Goal: Communication & Community: Answer question/provide support

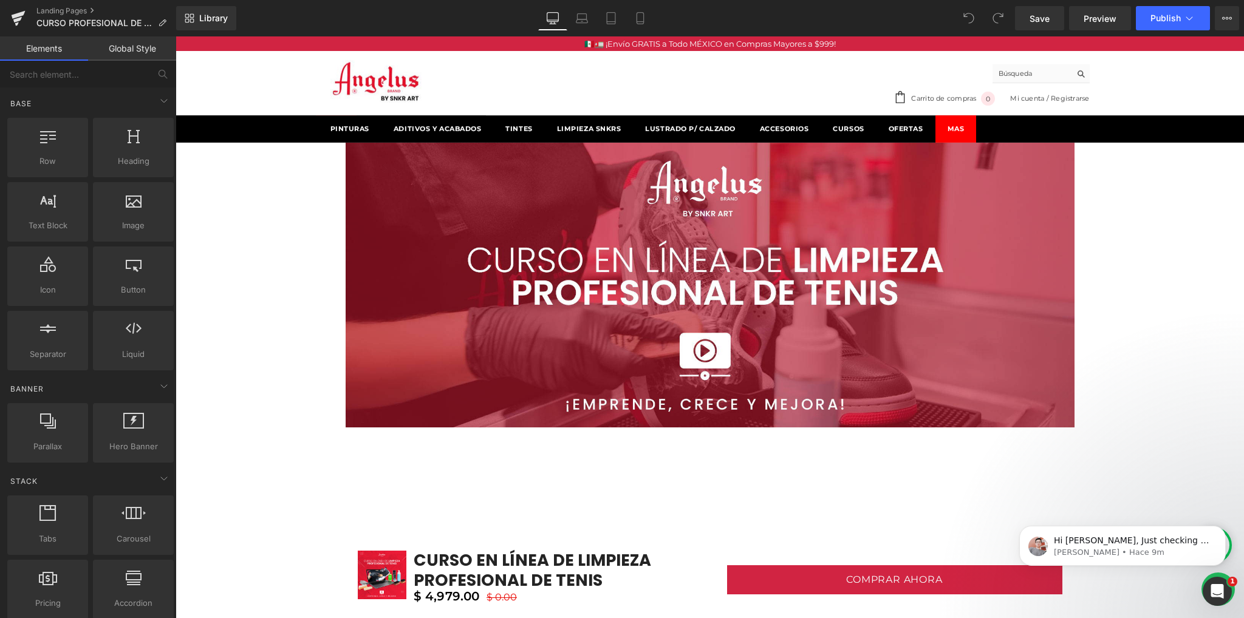
click at [115, 55] on link "Global Style" at bounding box center [132, 48] width 88 height 24
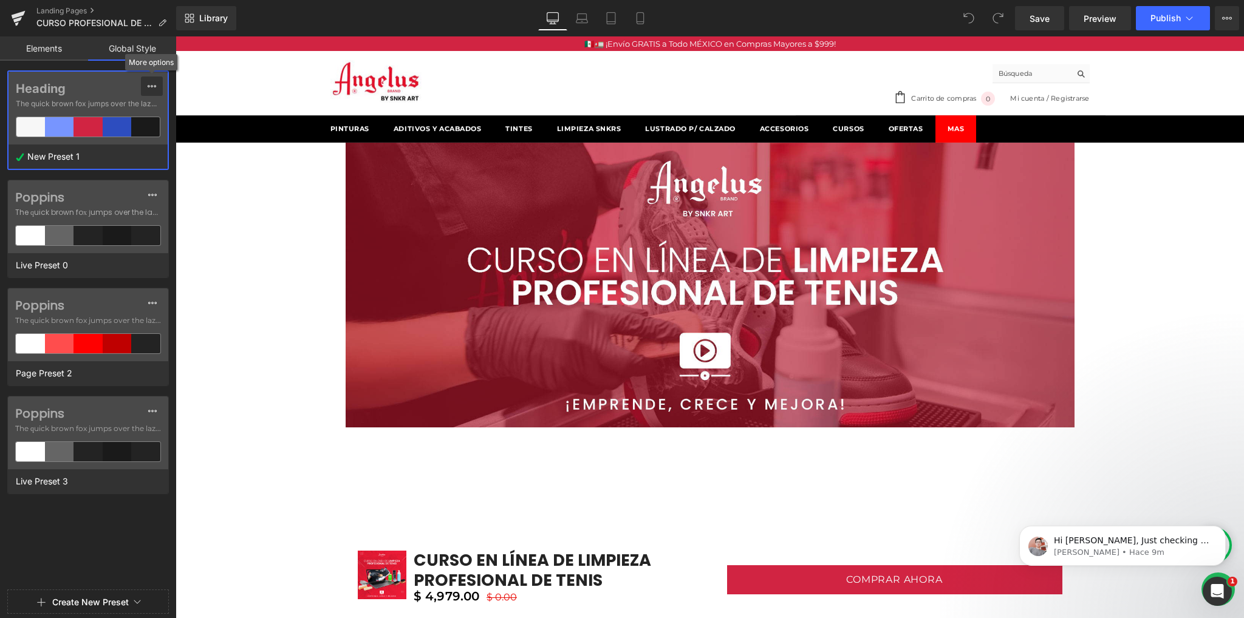
click at [143, 89] on button at bounding box center [152, 86] width 22 height 19
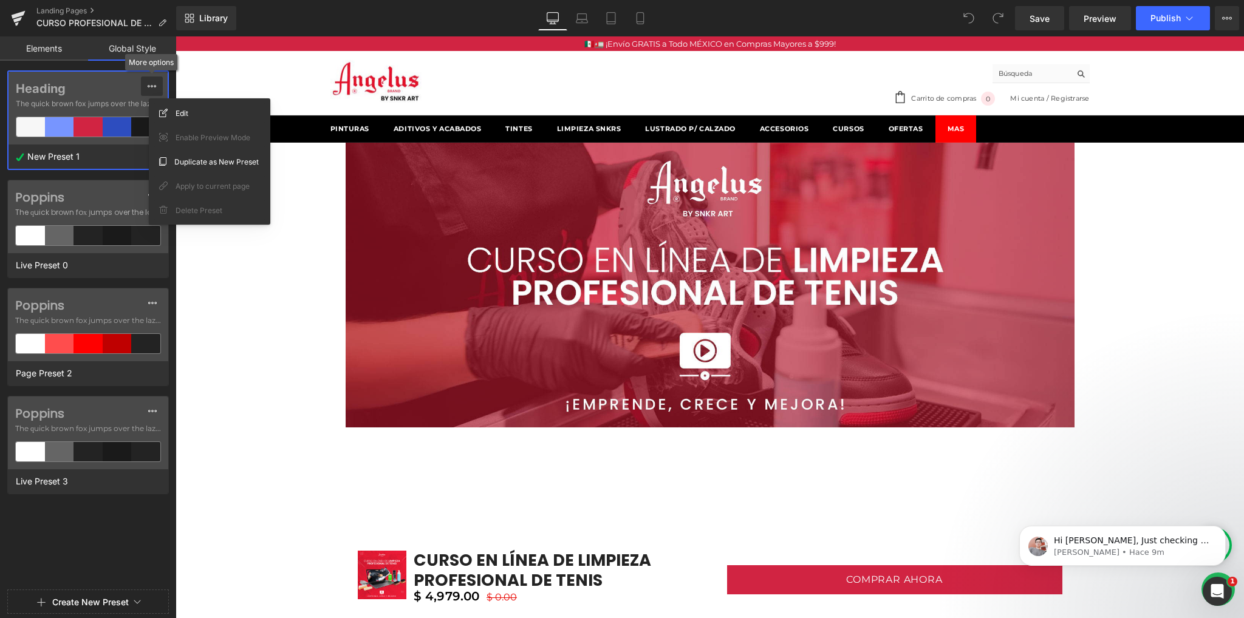
click at [143, 89] on button at bounding box center [152, 86] width 22 height 19
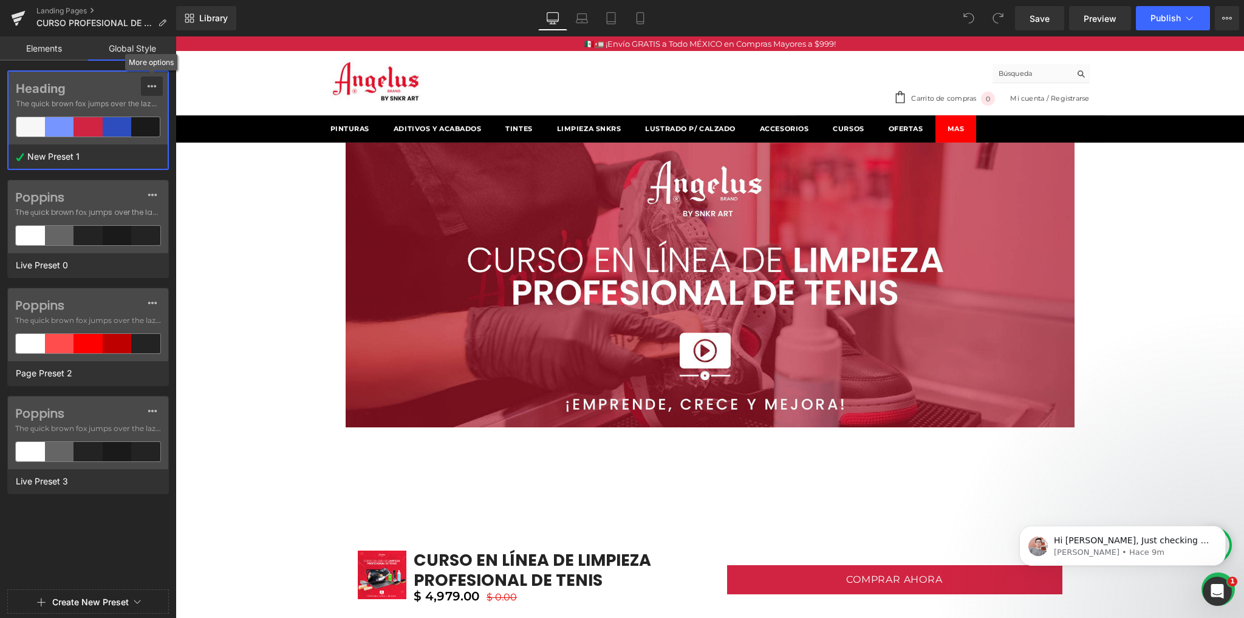
click at [147, 81] on icon at bounding box center [152, 86] width 10 height 10
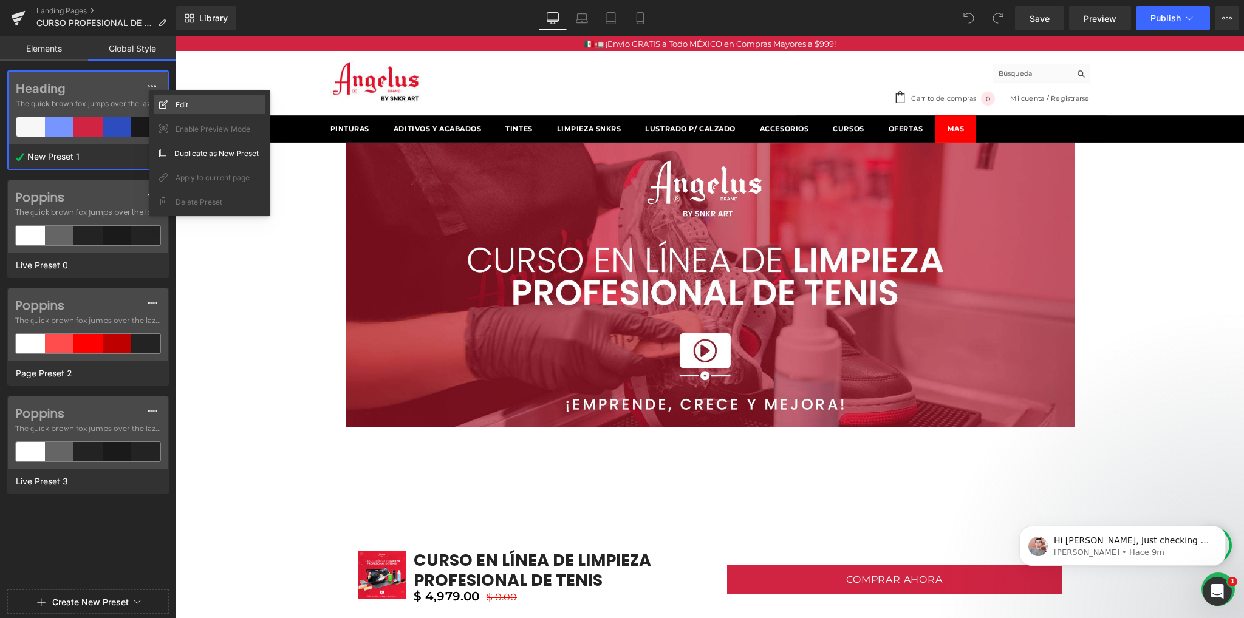
click at [186, 107] on span "Edit" at bounding box center [182, 104] width 13 height 13
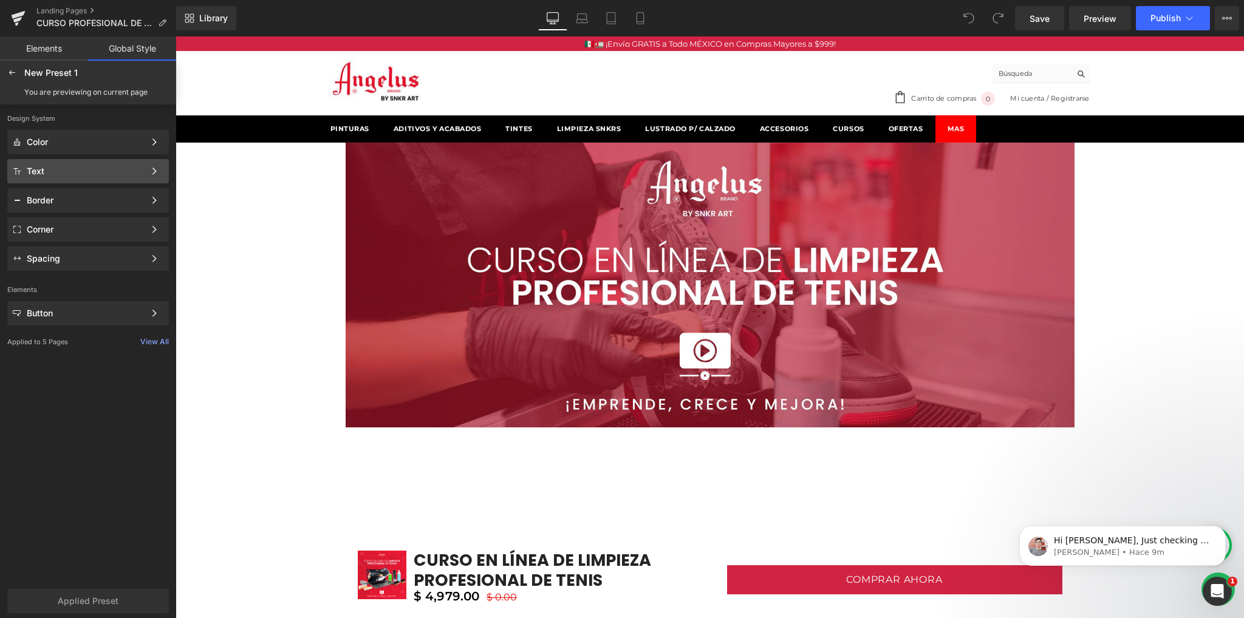
click at [75, 168] on div "Text" at bounding box center [86, 171] width 118 height 10
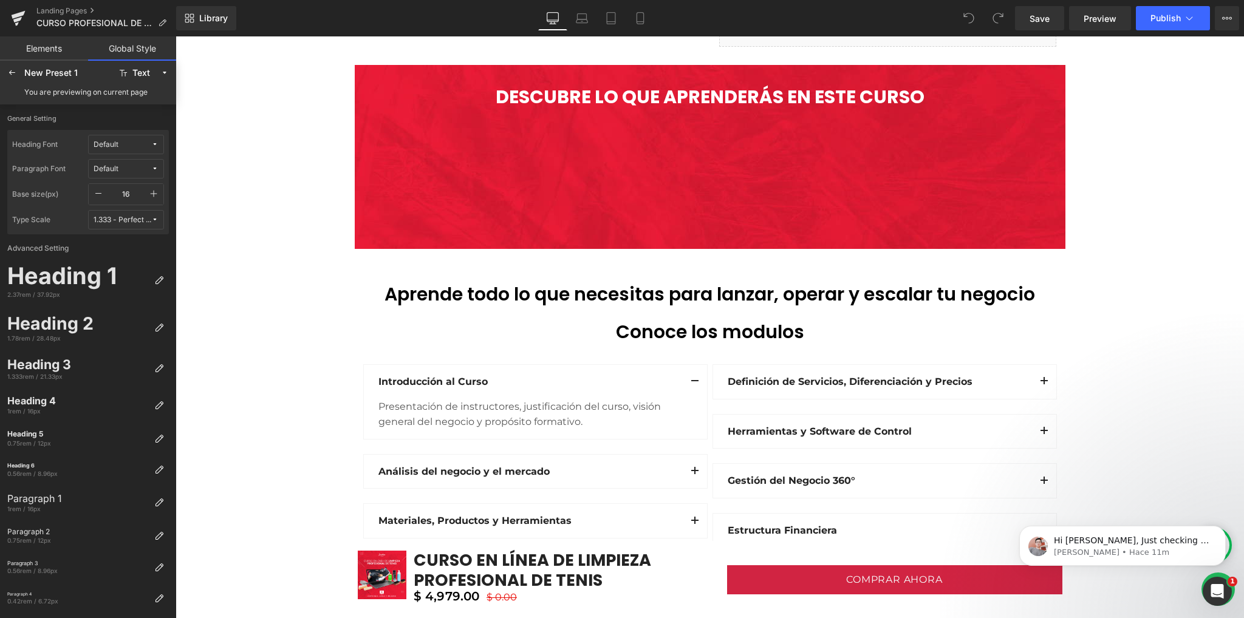
scroll to position [1619, 0]
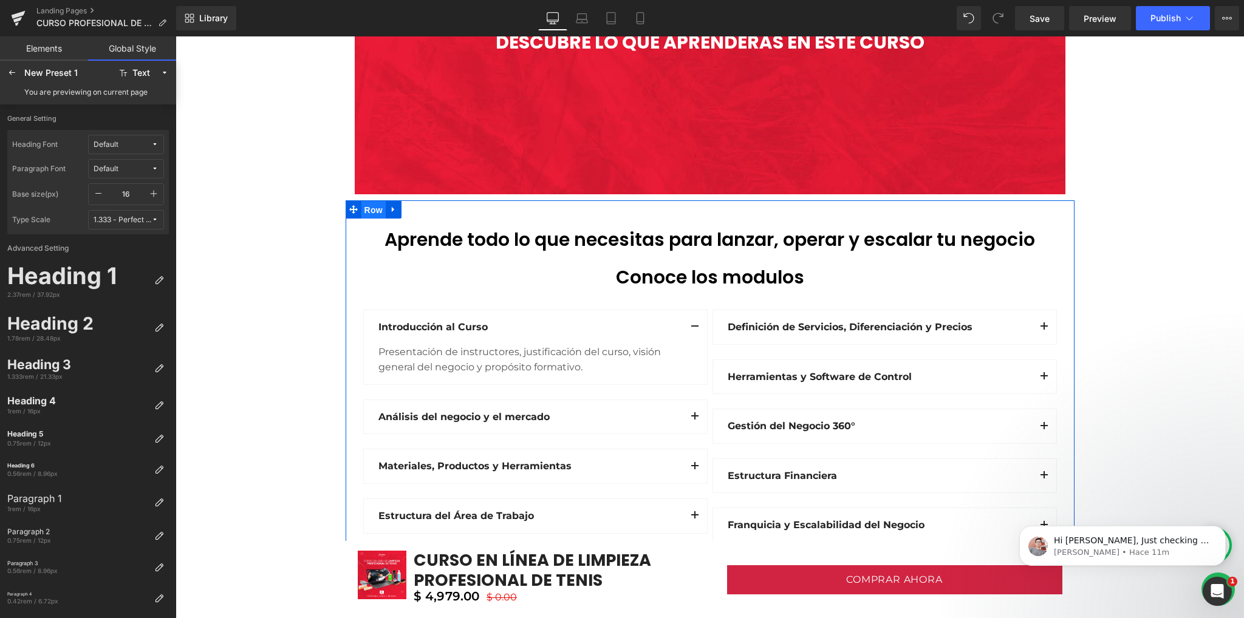
click at [370, 210] on span "Row" at bounding box center [373, 210] width 24 height 18
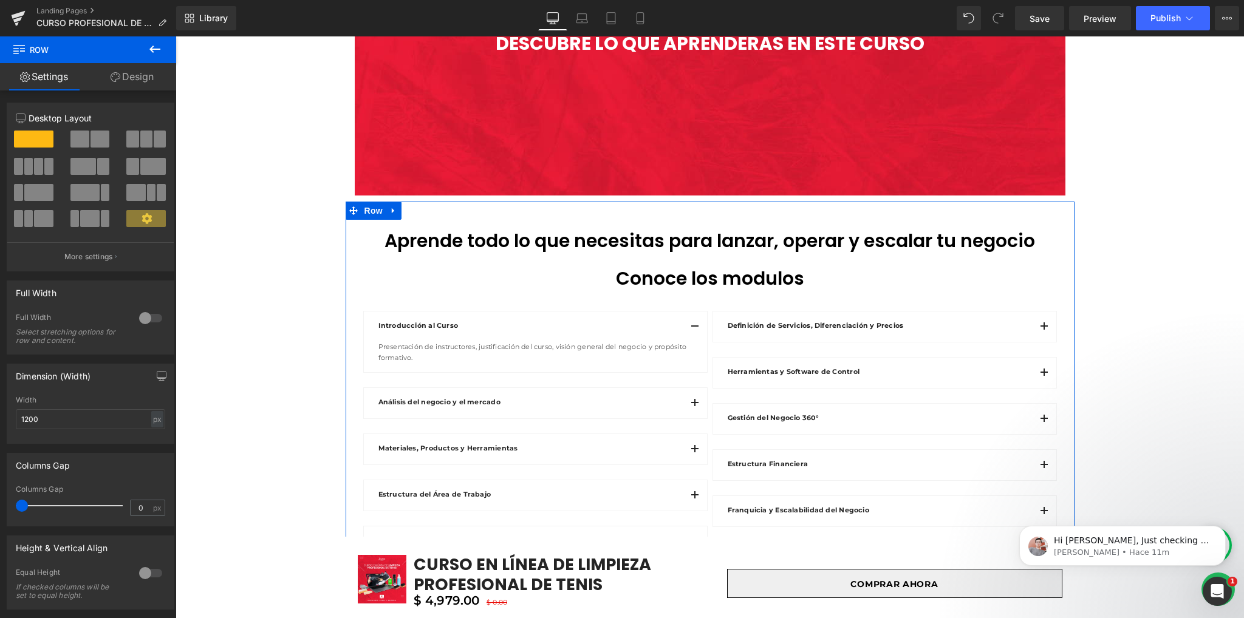
click at [118, 78] on icon at bounding box center [116, 77] width 10 height 10
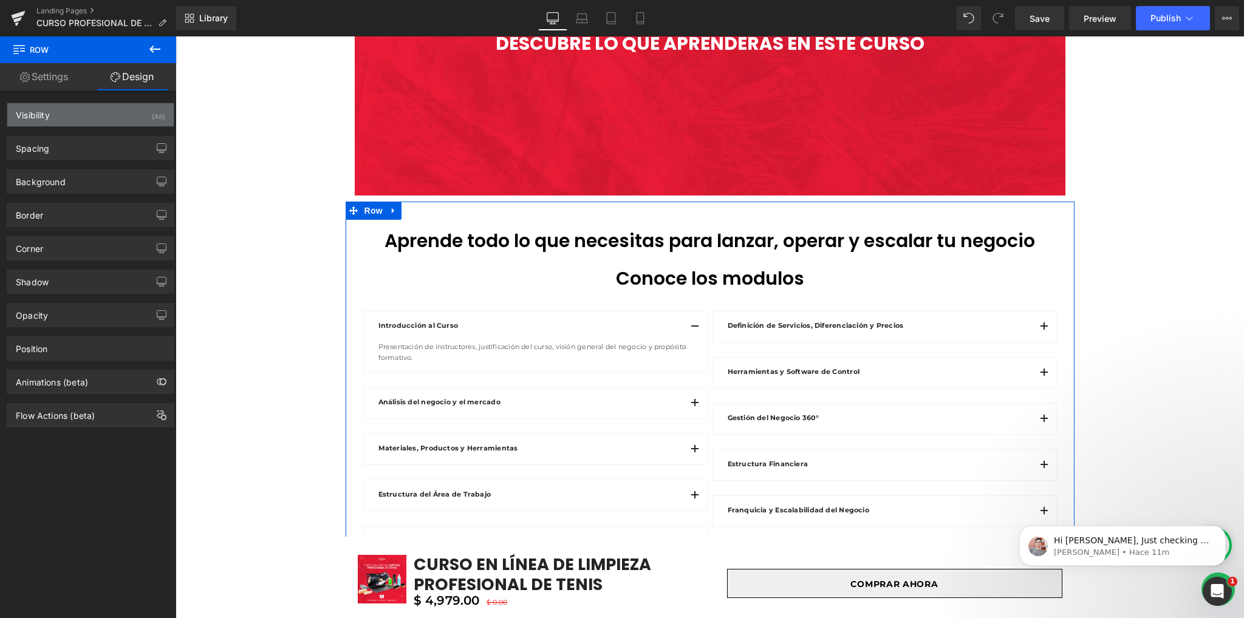
click at [63, 120] on div "Visibility (All)" at bounding box center [90, 114] width 166 height 23
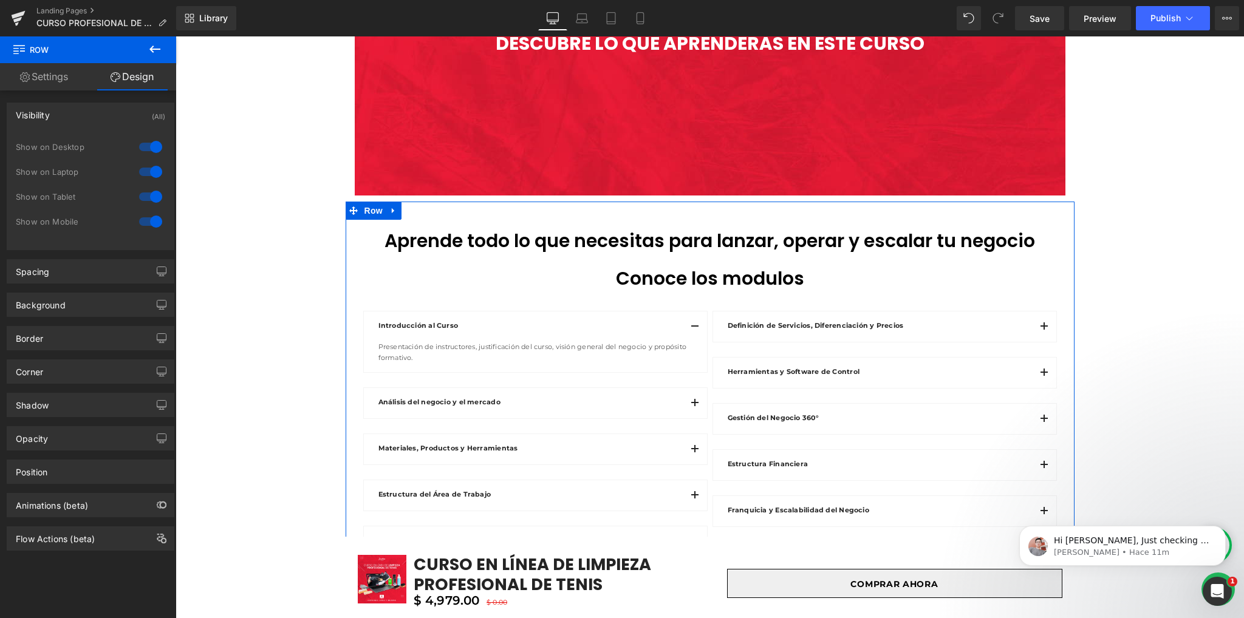
click at [63, 120] on div "Visibility (All)" at bounding box center [90, 114] width 166 height 23
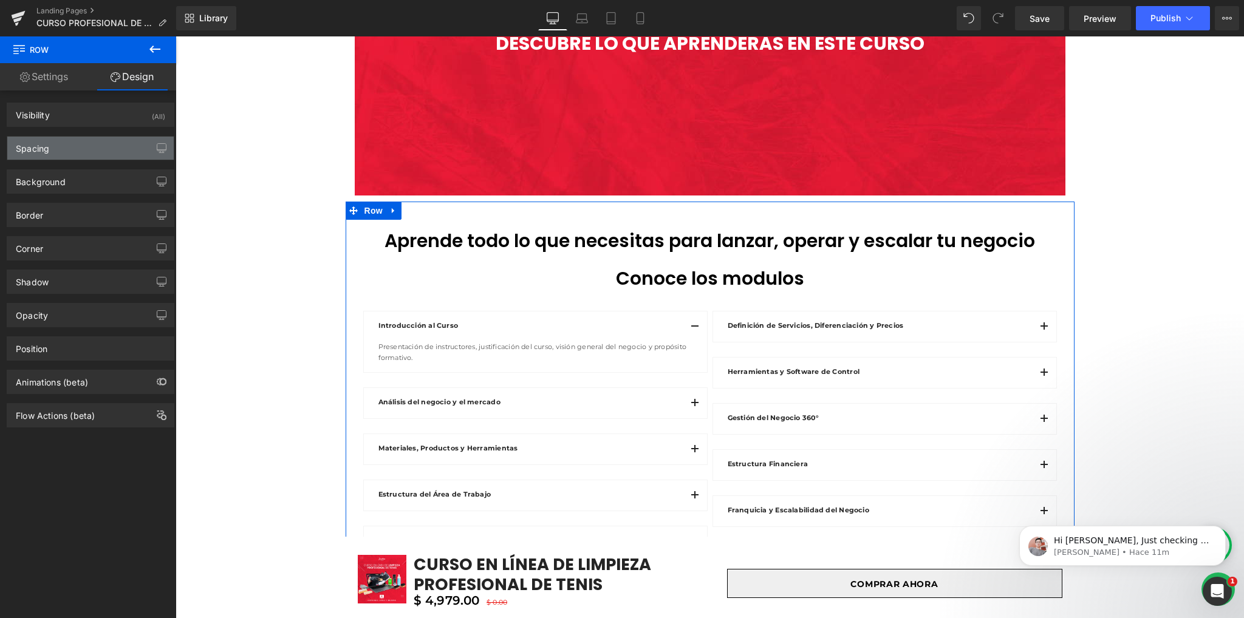
click at [58, 159] on div "Spacing" at bounding box center [90, 148] width 166 height 23
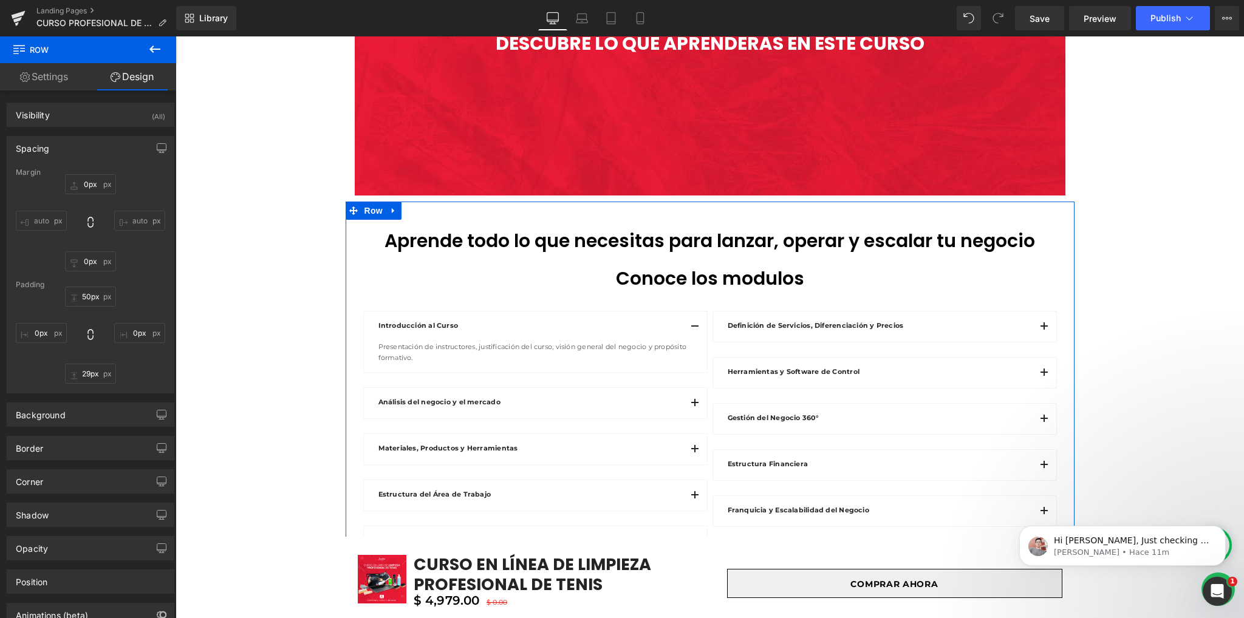
click at [58, 156] on div "Spacing" at bounding box center [90, 148] width 166 height 23
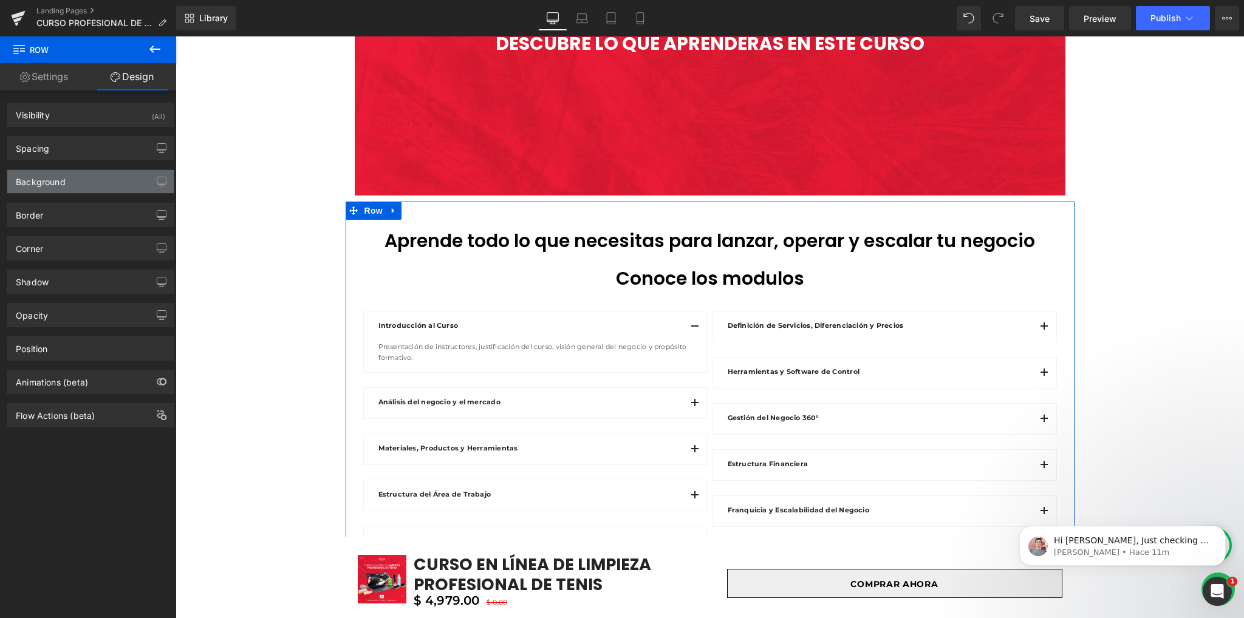
click at [50, 182] on div "Background" at bounding box center [41, 178] width 50 height 17
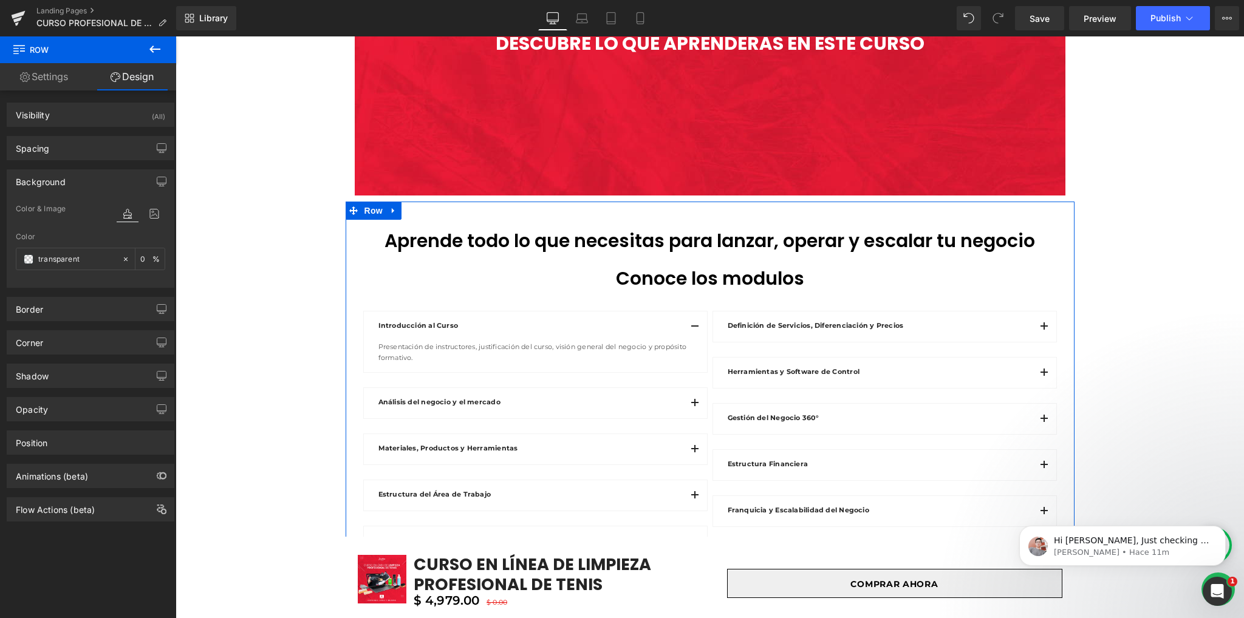
click at [50, 182] on div "Background" at bounding box center [41, 178] width 50 height 17
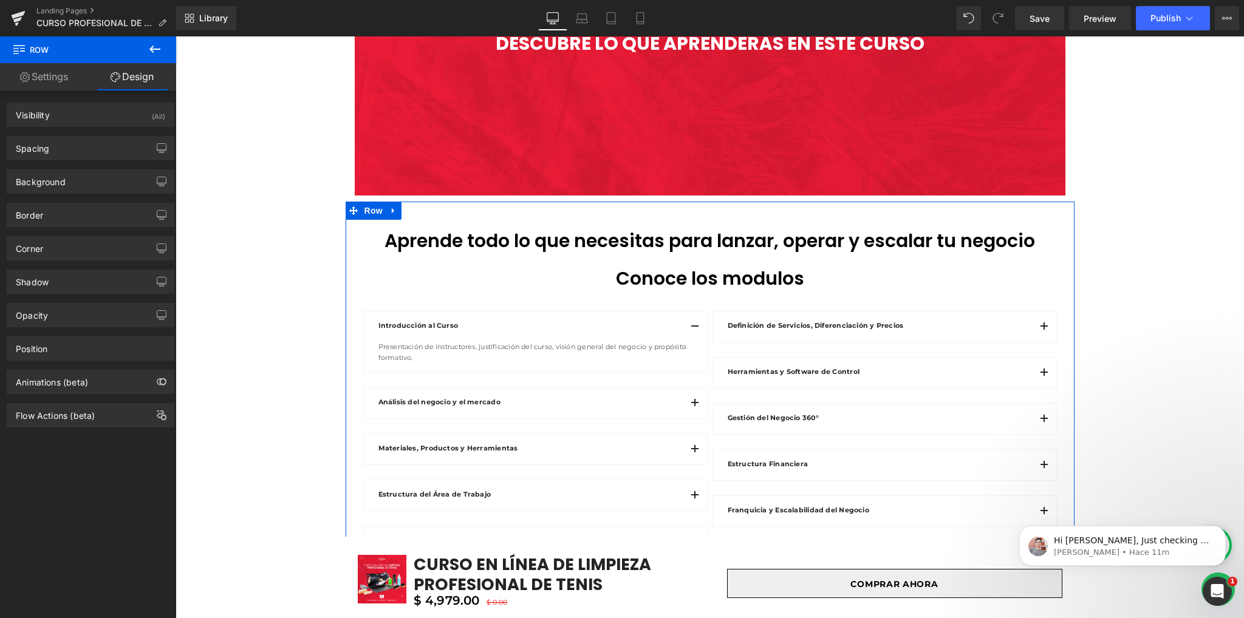
click at [41, 83] on link "Settings" at bounding box center [44, 76] width 88 height 27
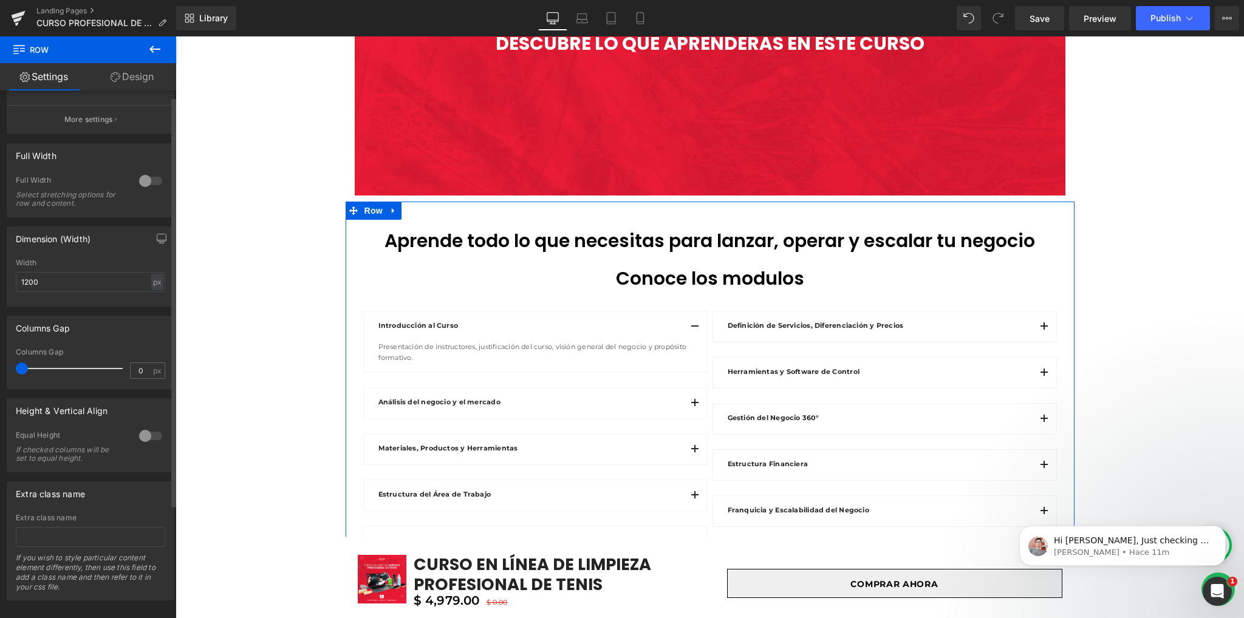
scroll to position [153, 0]
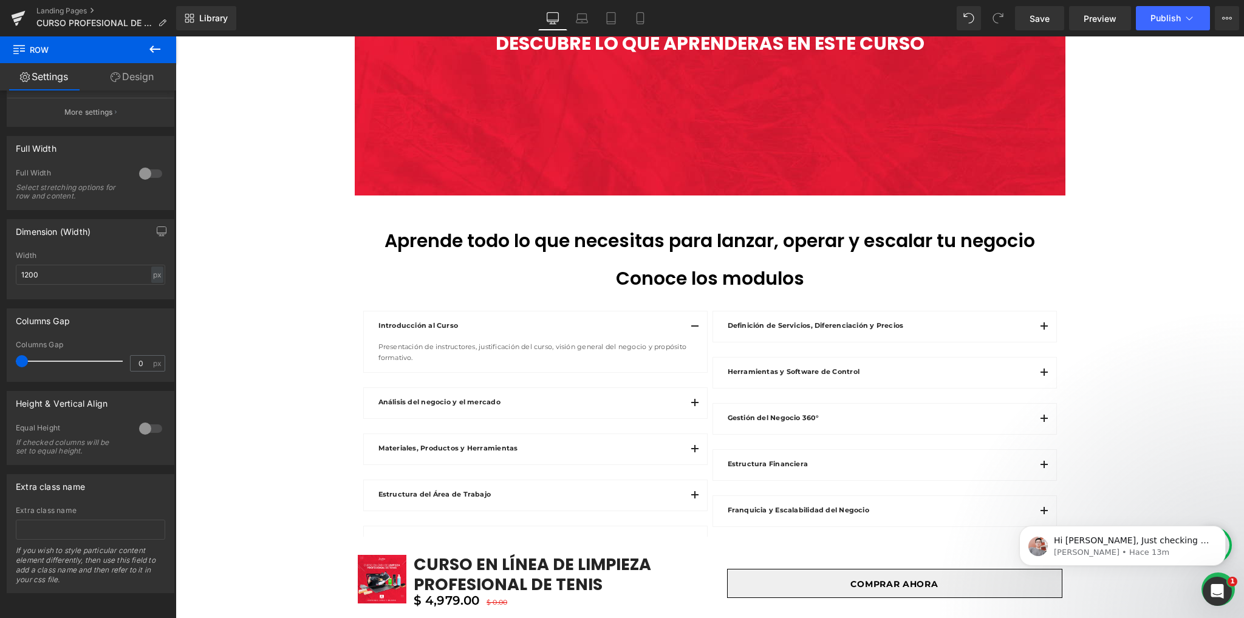
click at [151, 49] on icon at bounding box center [154, 49] width 11 height 7
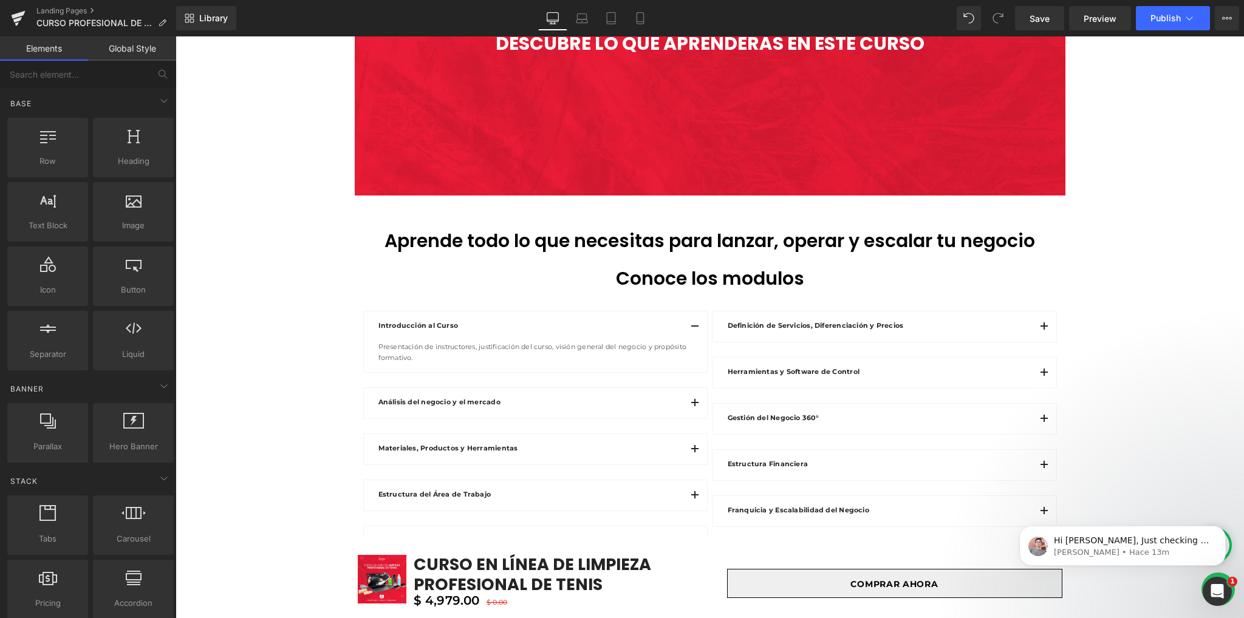
click at [131, 56] on link "Global Style" at bounding box center [132, 48] width 88 height 24
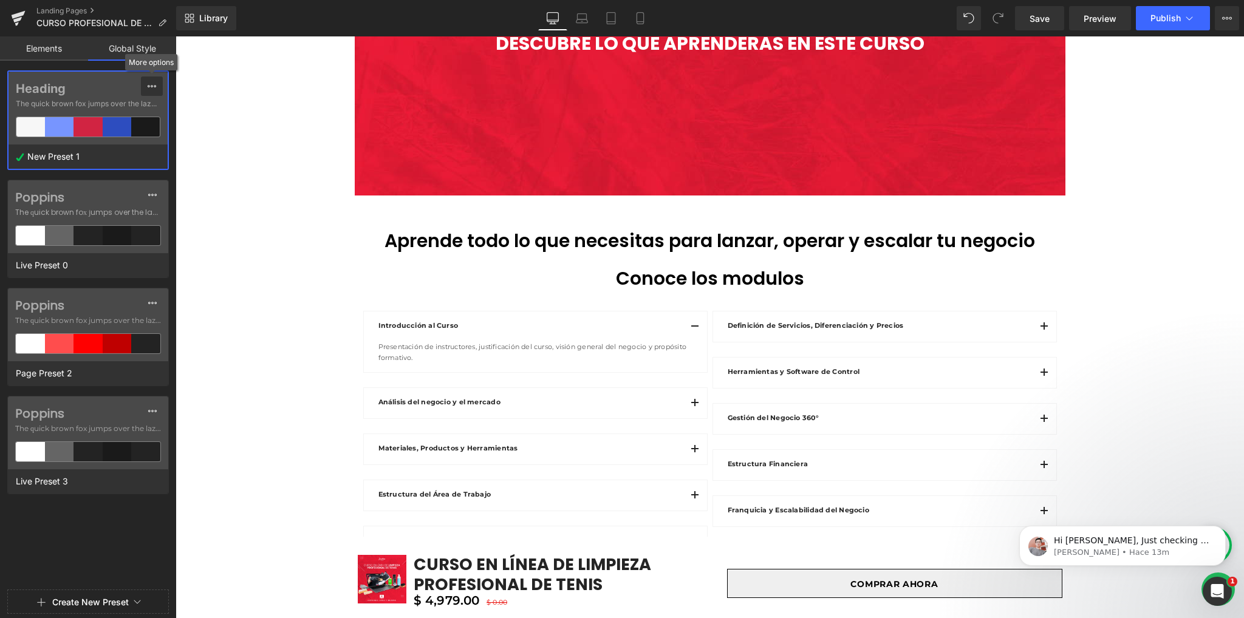
click at [147, 91] on div at bounding box center [152, 86] width 10 height 19
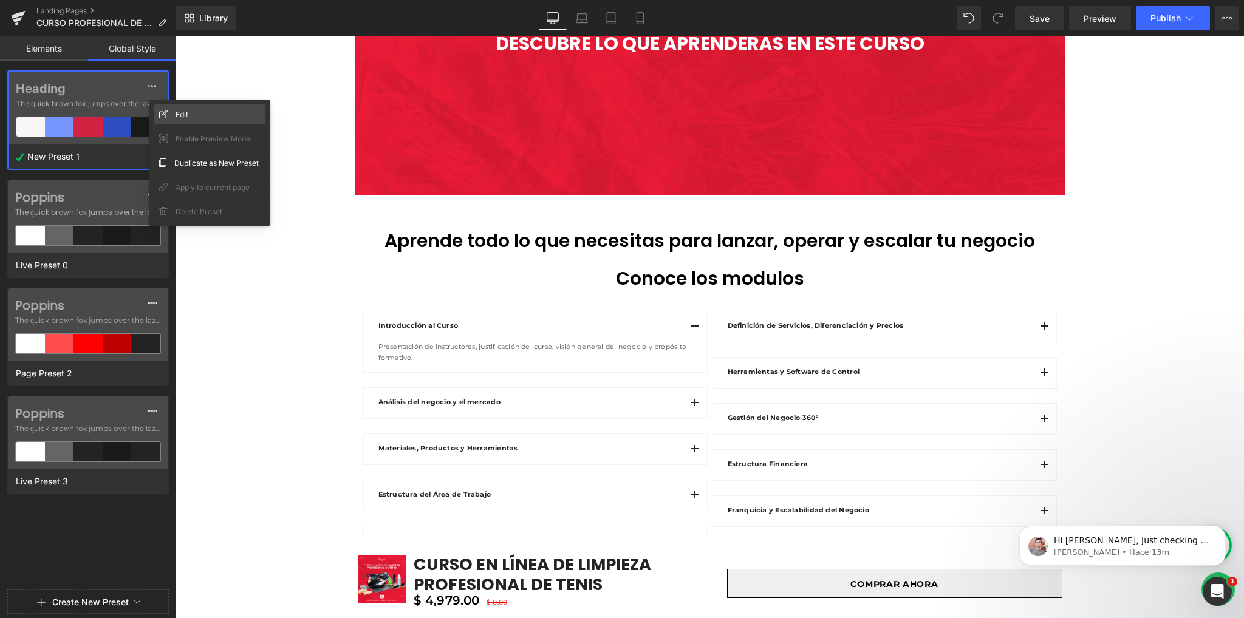
click at [176, 120] on span "Edit" at bounding box center [182, 114] width 13 height 13
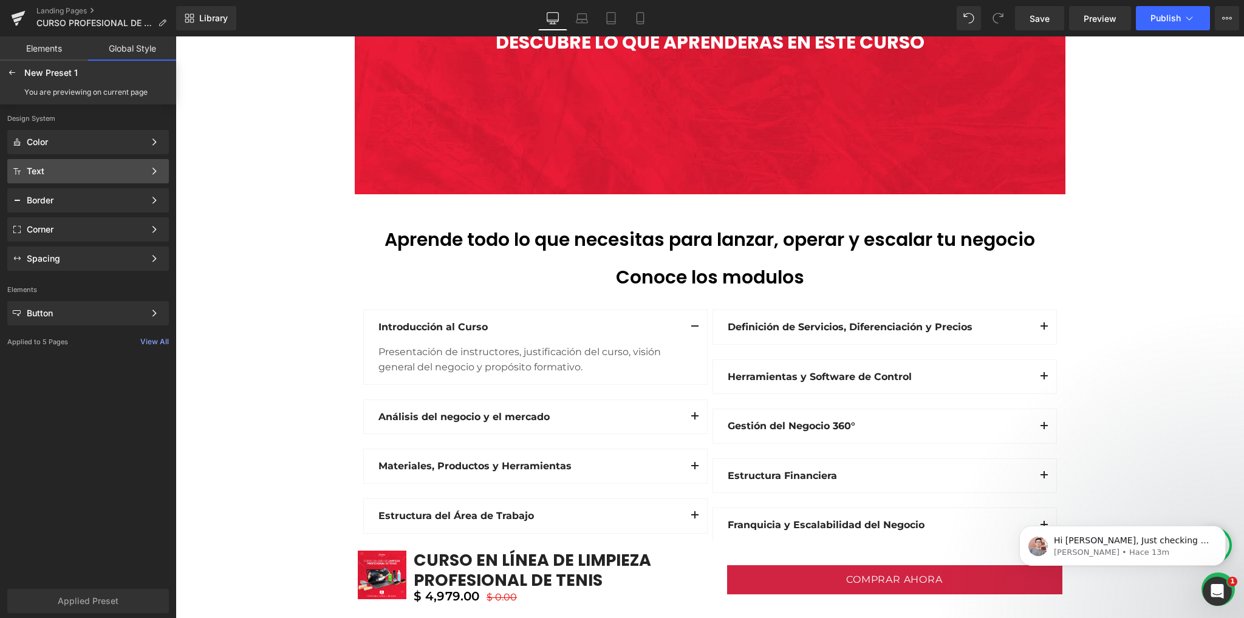
click at [66, 166] on div "Text" at bounding box center [86, 171] width 118 height 10
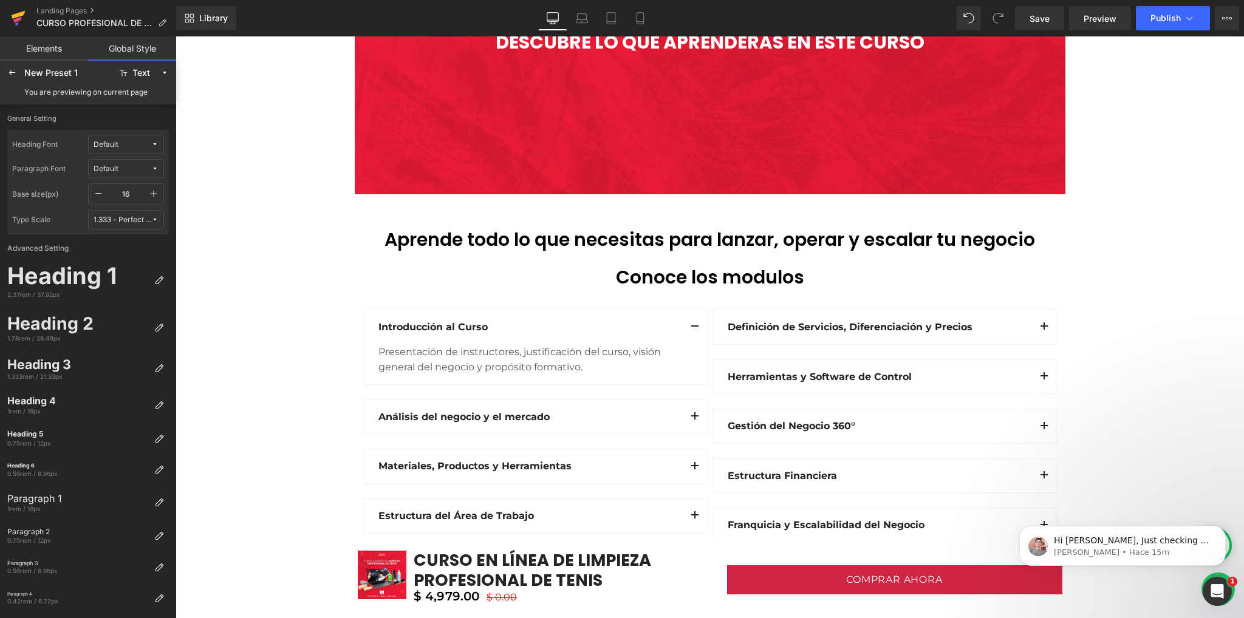
click at [22, 21] on icon at bounding box center [18, 18] width 15 height 30
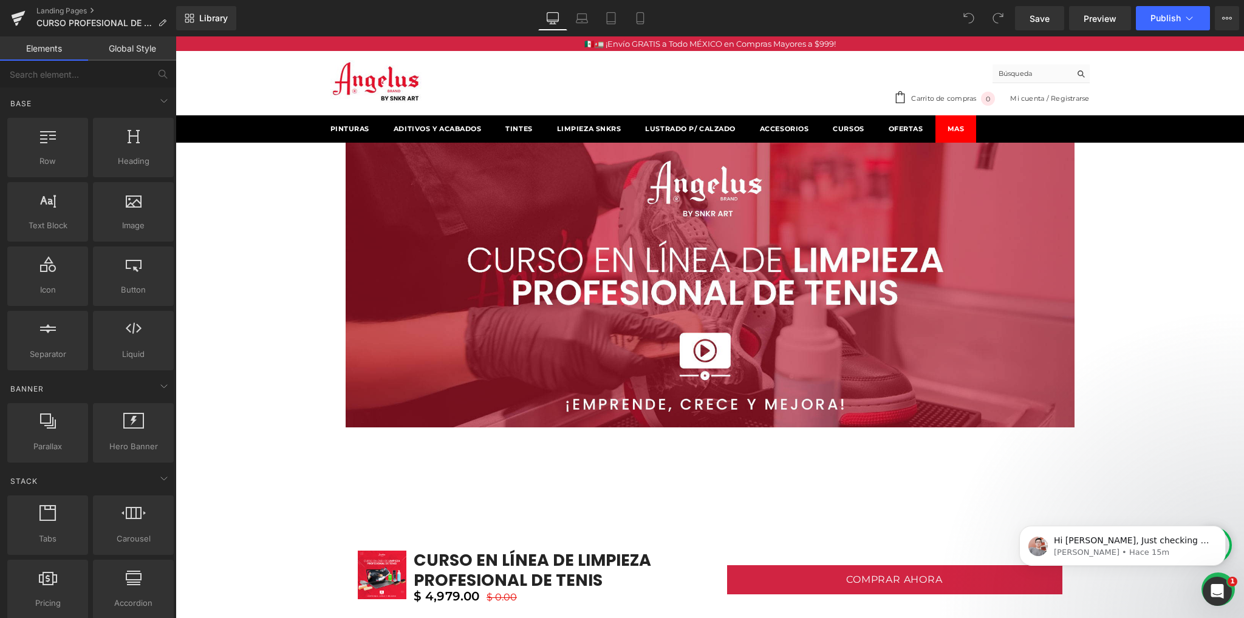
scroll to position [776, 0]
click at [1209, 591] on icon "Abrir Intercom Messenger" at bounding box center [1216, 590] width 20 height 20
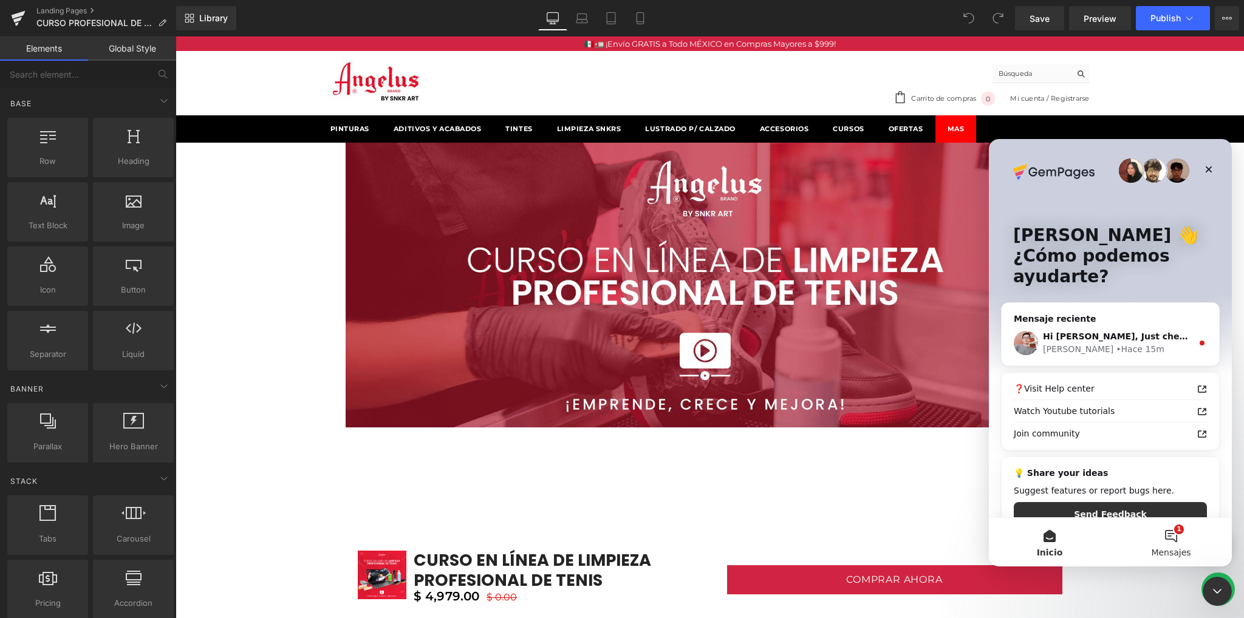
click at [1163, 556] on span "Mensajes" at bounding box center [1170, 553] width 39 height 9
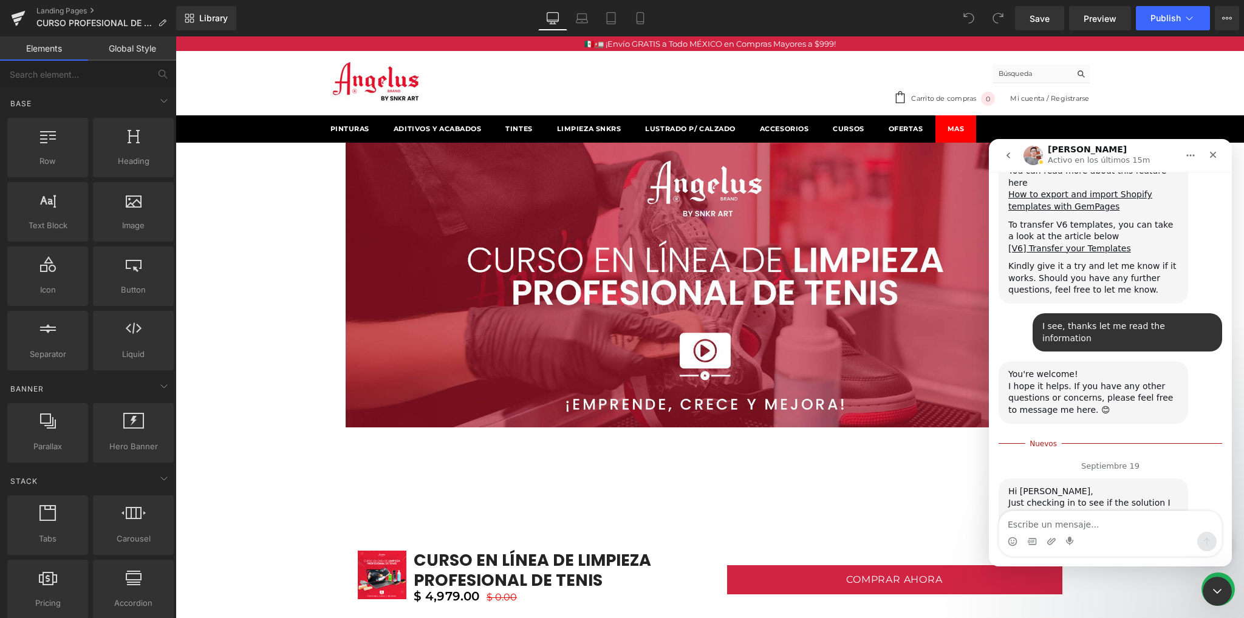
scroll to position [805, 0]
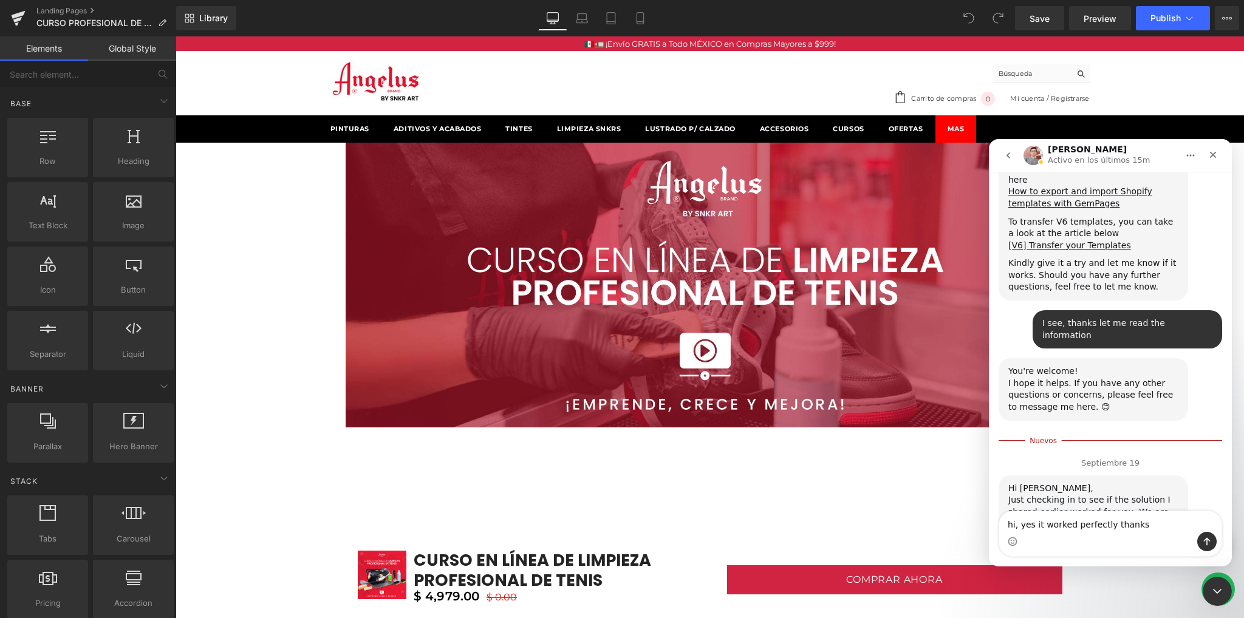
type textarea "hi, yes it worked perfectly thanks!"
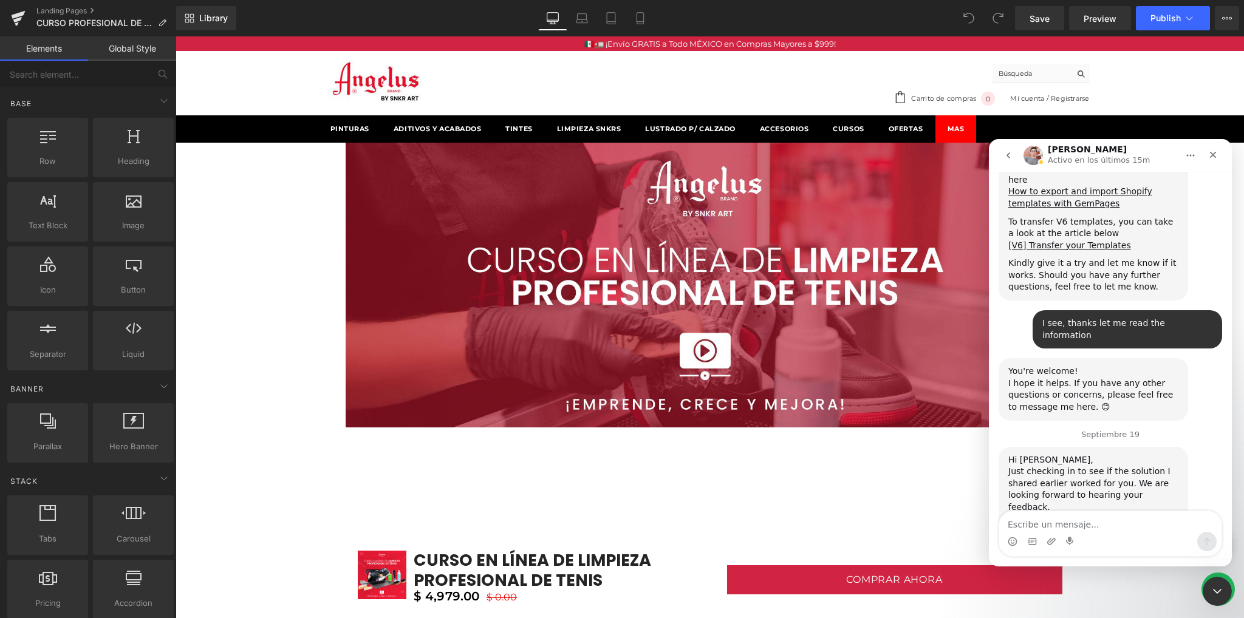
scroll to position [812, 0]
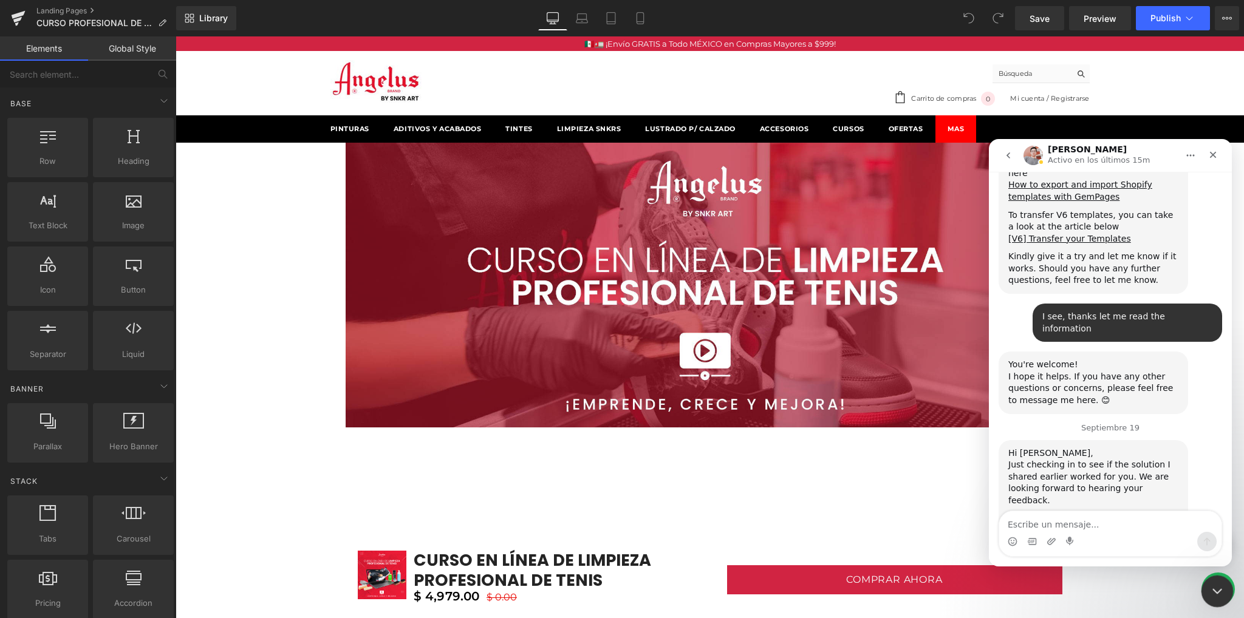
click at [1218, 589] on icon "Cerrar Intercom Messenger" at bounding box center [1215, 590] width 15 height 15
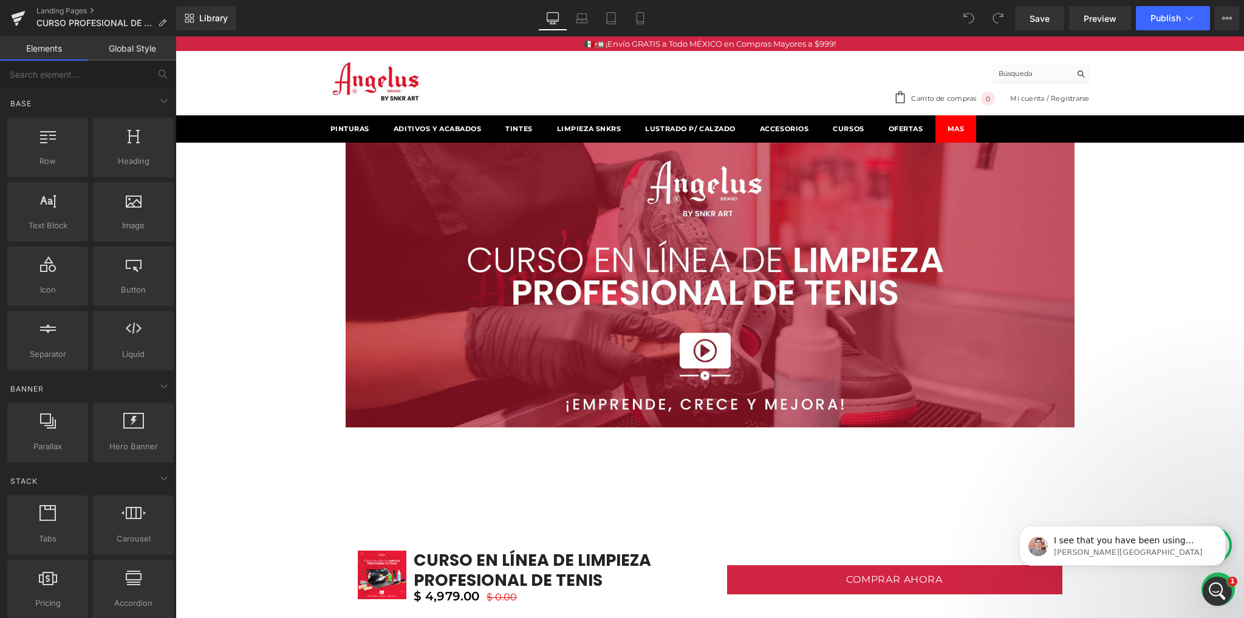
scroll to position [983, 0]
click at [1188, 579] on body "I see that you have been using GemPages for a long time. If you could take a mo…" at bounding box center [1122, 542] width 233 height 75
click at [1206, 586] on div "Abrir Intercom Messenger" at bounding box center [1215, 590] width 40 height 40
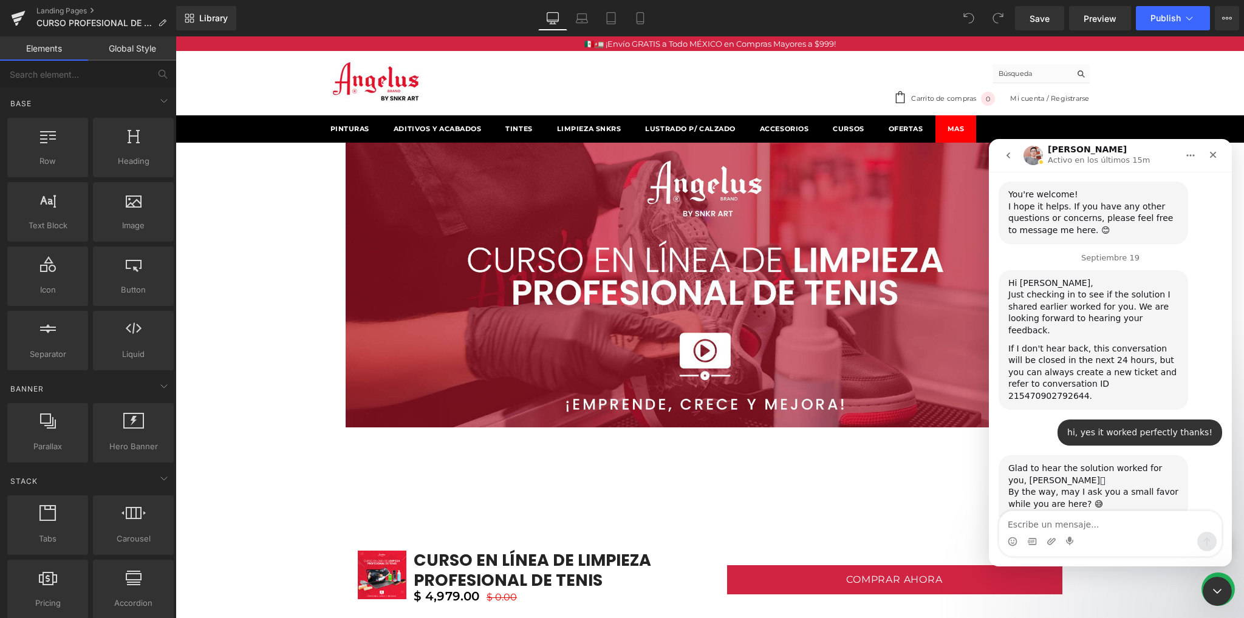
click at [1064, 587] on link "[URL][DOMAIN_NAME]" at bounding box center [1055, 592] width 95 height 10
click at [1082, 522] on textarea "Escribe un mensaje..." at bounding box center [1110, 521] width 222 height 21
type textarea "I"
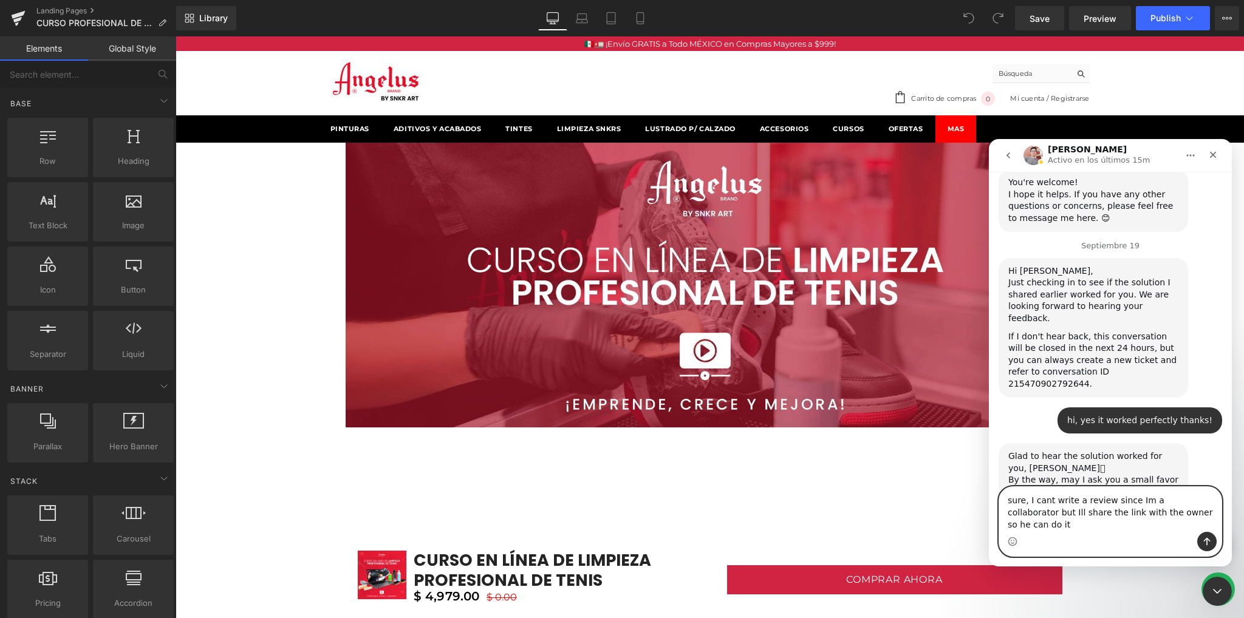
type textarea "sure, I cant write a review since Im a collaborator but Ill share the link with…"
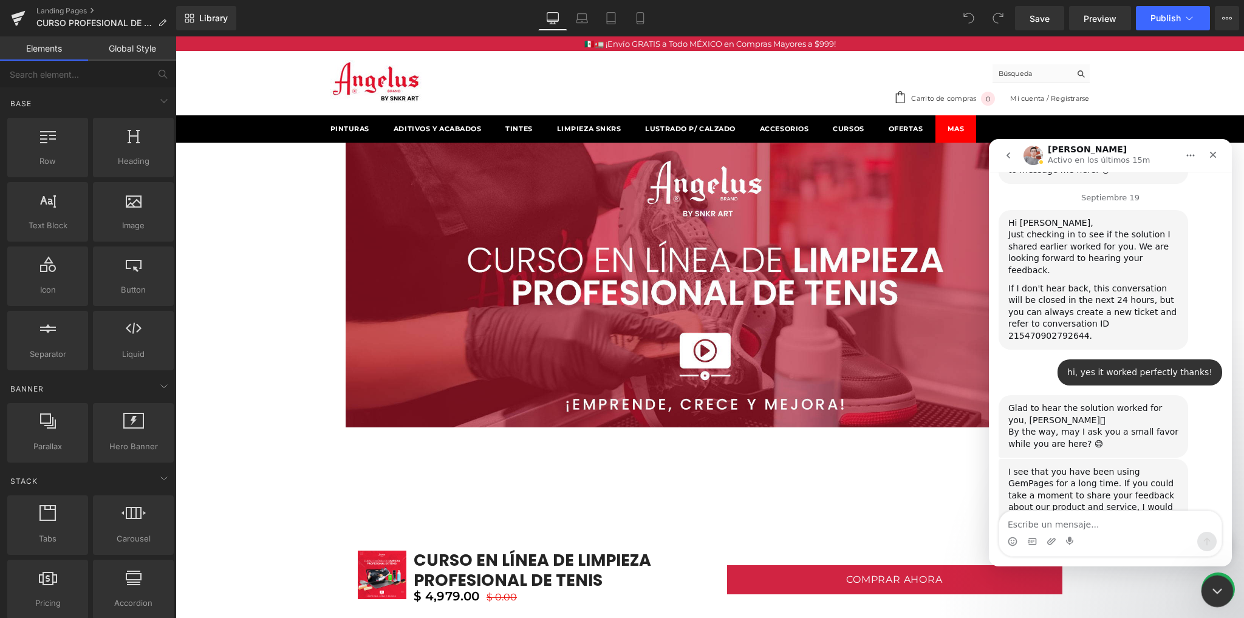
click at [1208, 589] on icon "Cerrar Intercom Messenger" at bounding box center [1215, 590] width 15 height 15
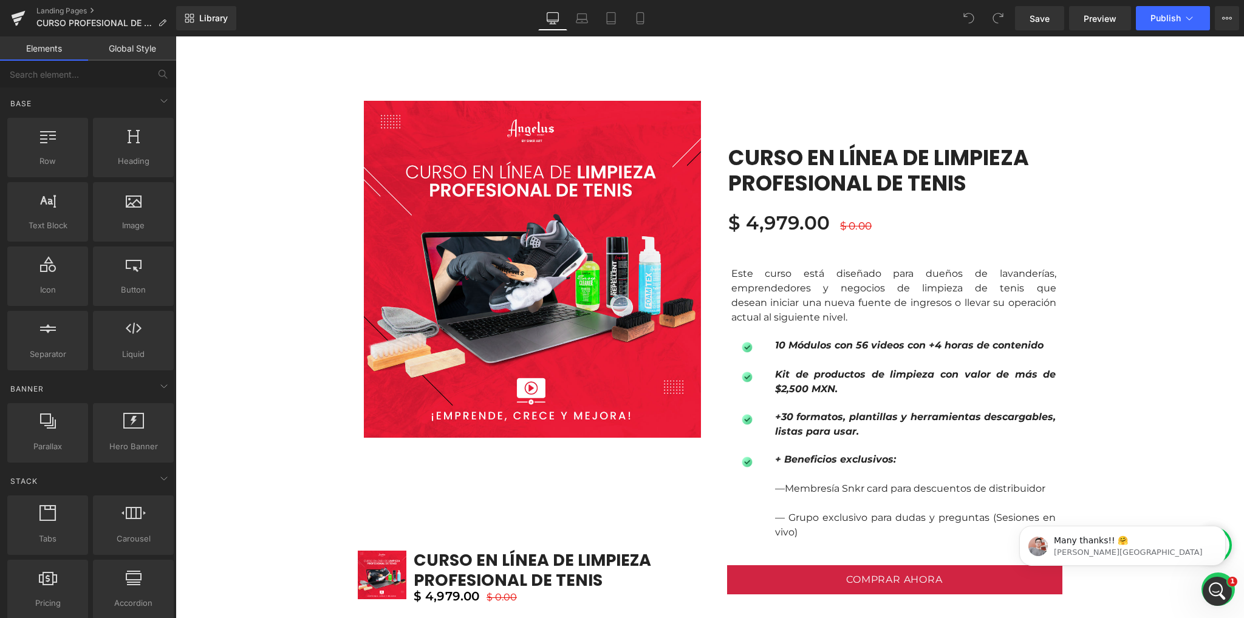
scroll to position [1092, 0]
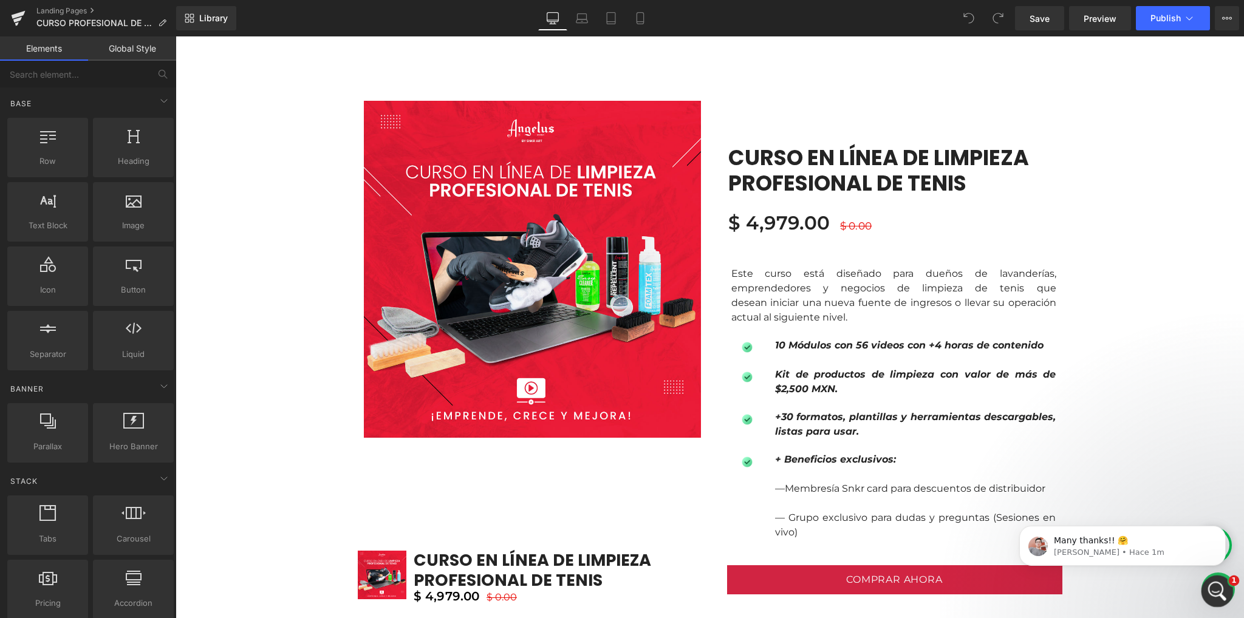
click at [1210, 595] on icon "Abrir Intercom Messenger" at bounding box center [1216, 590] width 20 height 20
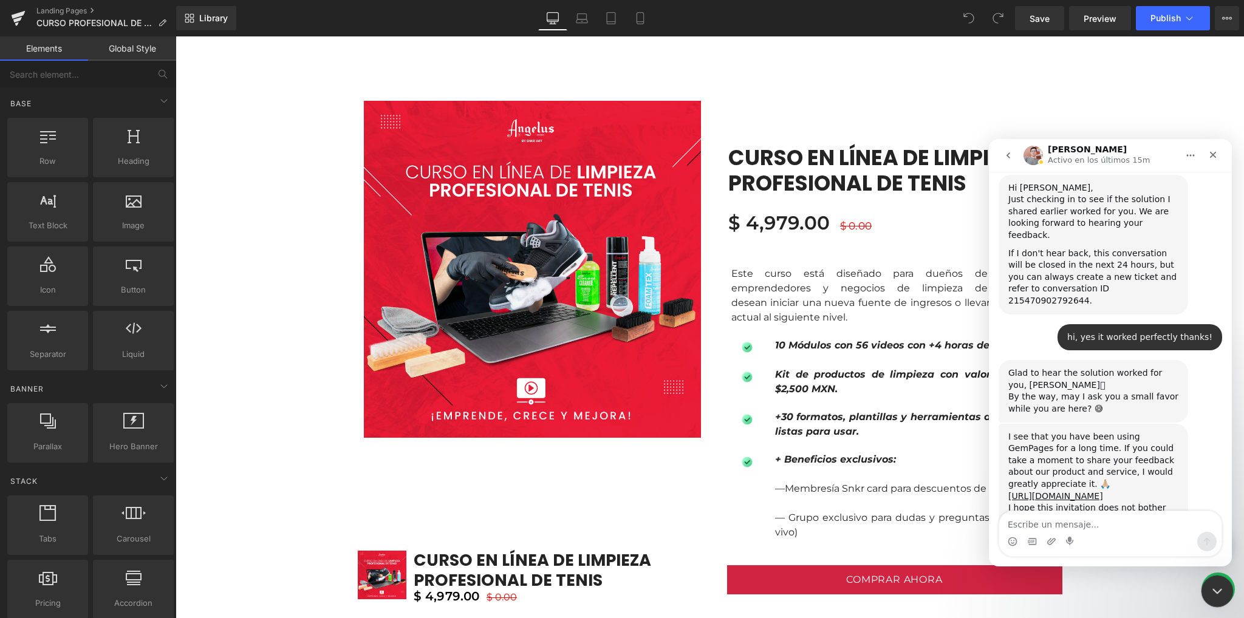
scroll to position [1079, 0]
click at [1011, 548] on div "Intercom Messenger" at bounding box center [1013, 541] width 10 height 19
click at [1013, 543] on icon "Selector de emoji" at bounding box center [1012, 543] width 2 height 1
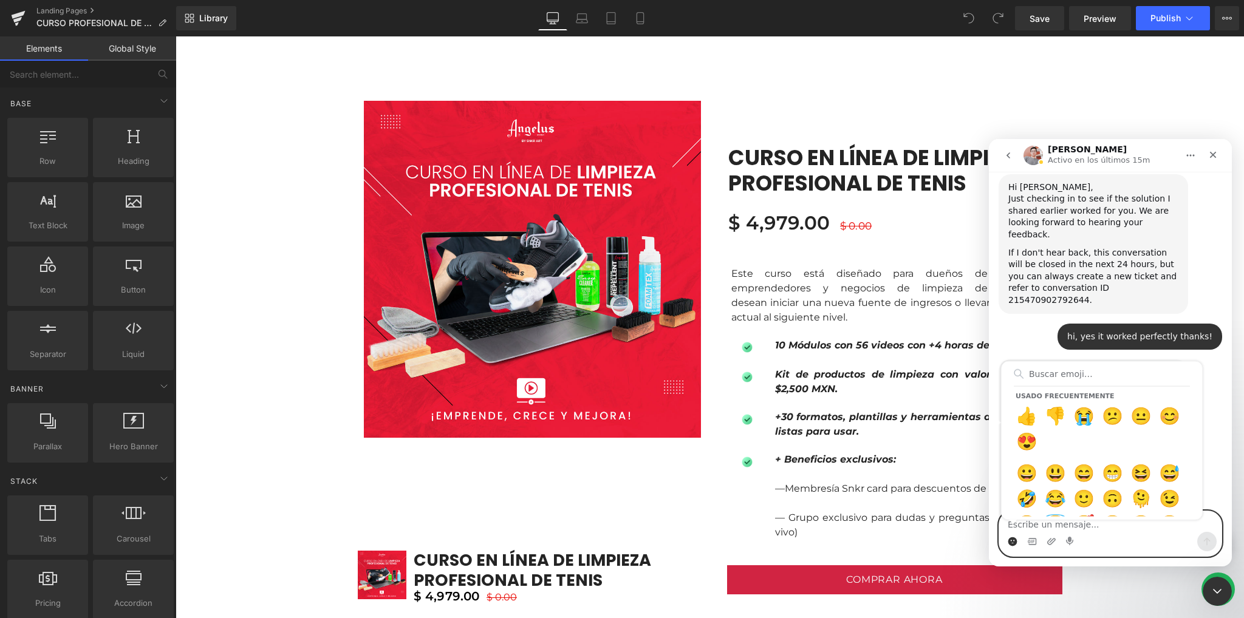
click at [1013, 541] on icon "Selector de emoji" at bounding box center [1013, 540] width 4 height 1
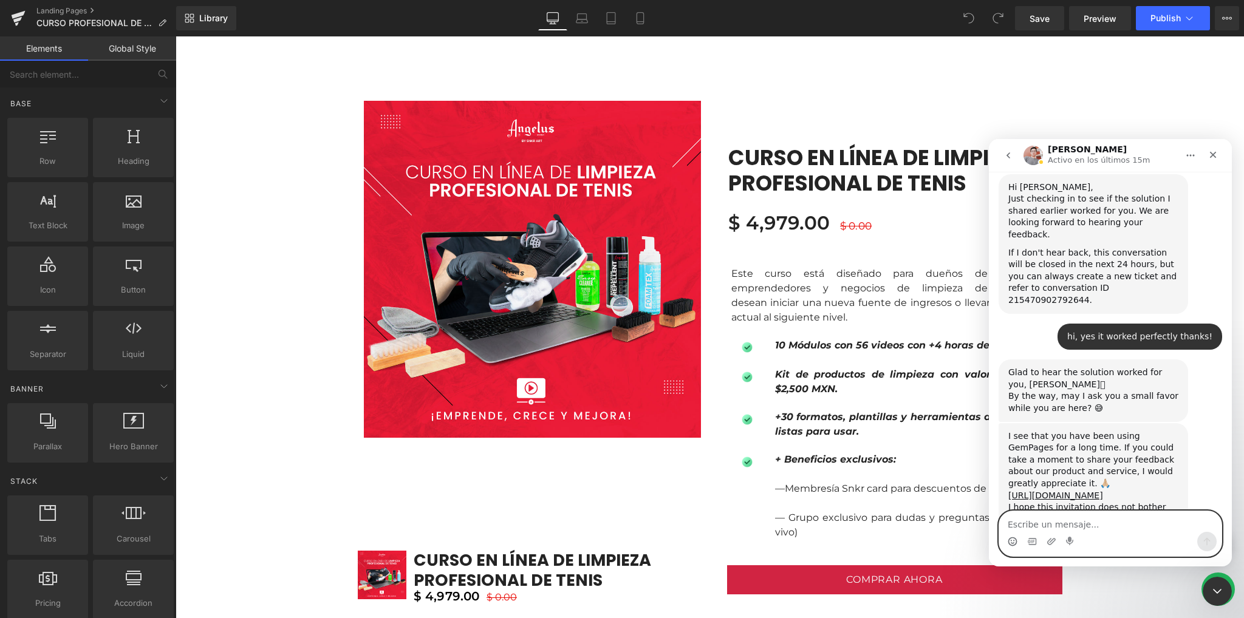
click at [1013, 541] on icon "Selector de emoji" at bounding box center [1013, 542] width 10 height 10
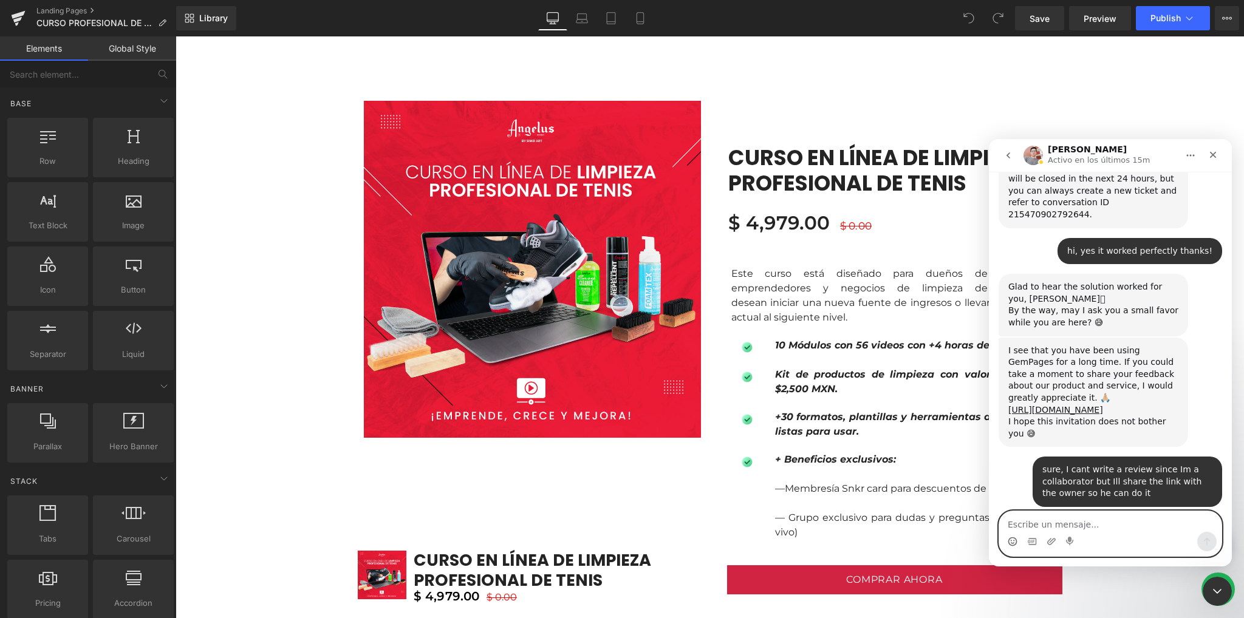
scroll to position [1169, 0]
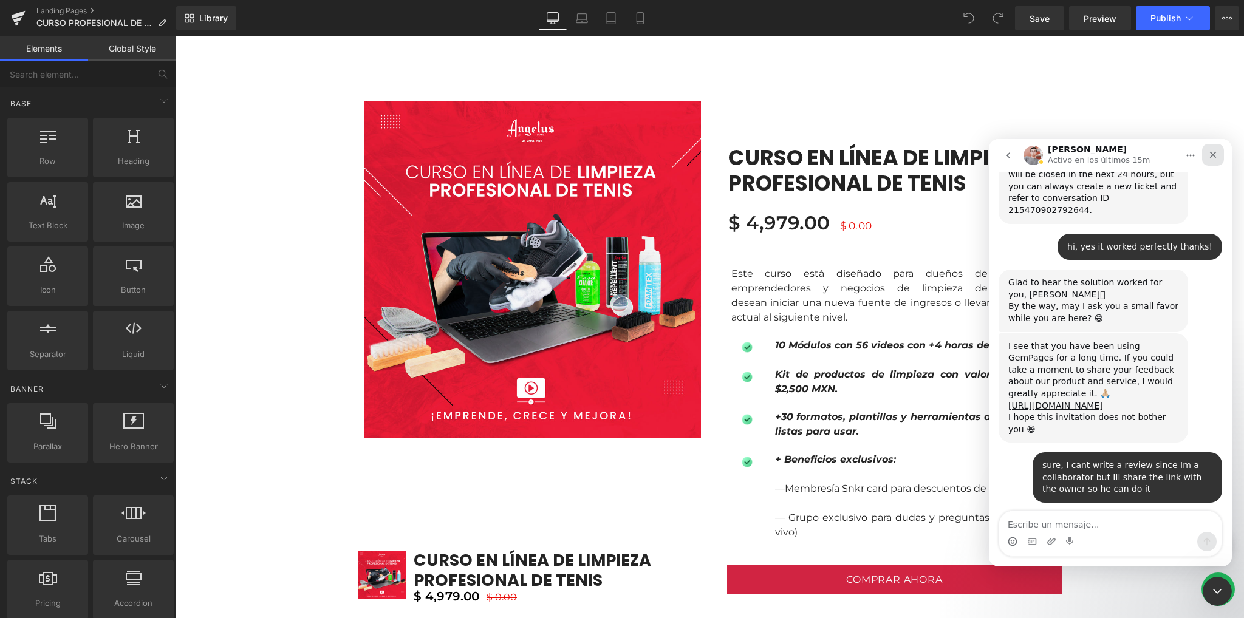
click at [1215, 155] on icon "Cerrar" at bounding box center [1213, 155] width 10 height 10
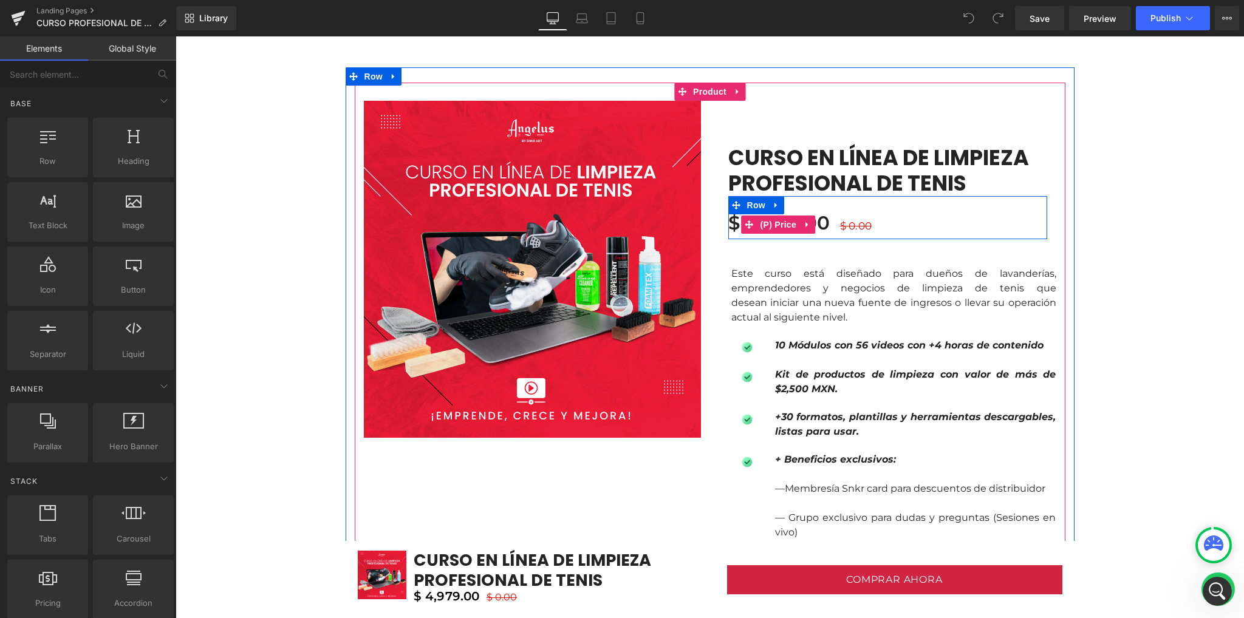
click at [911, 223] on div "$ 4,979.00 $ 0.00" at bounding box center [887, 225] width 319 height 16
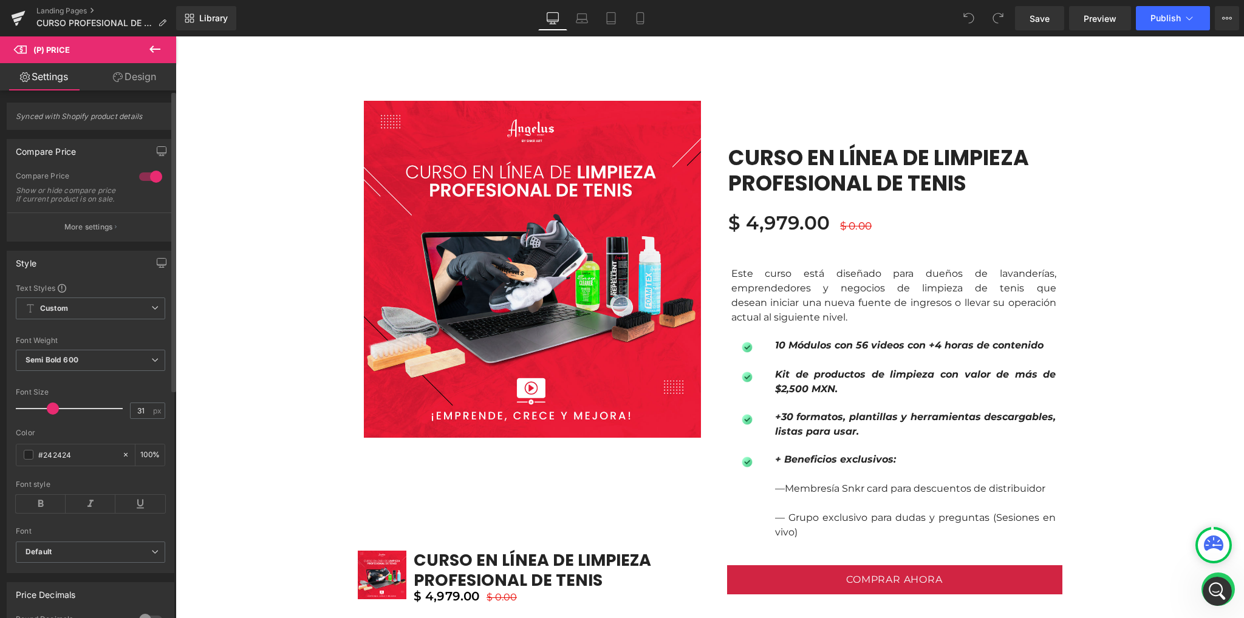
click at [151, 172] on div at bounding box center [150, 176] width 29 height 19
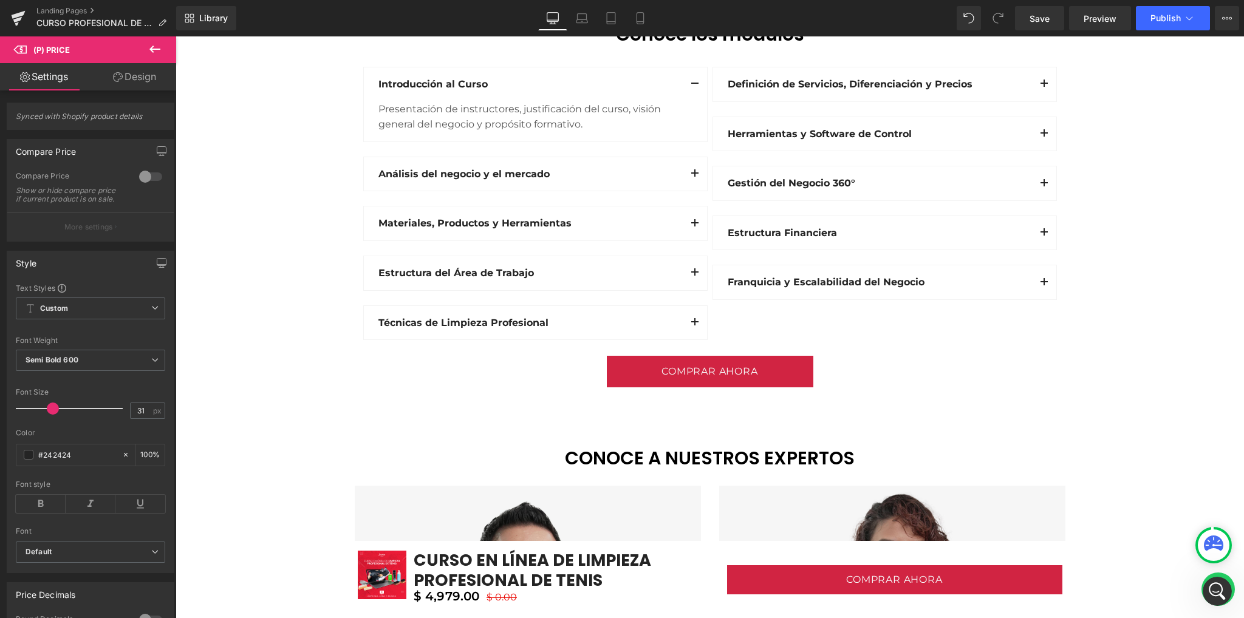
scroll to position [1458, 0]
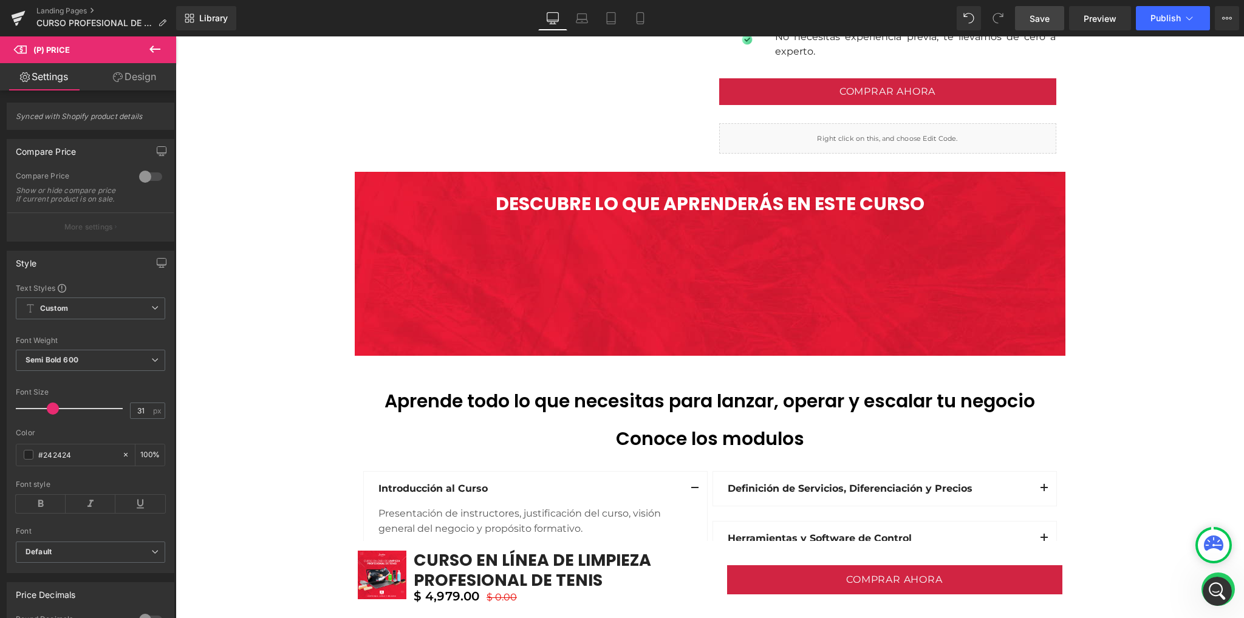
click at [1036, 19] on span "Save" at bounding box center [1040, 18] width 20 height 13
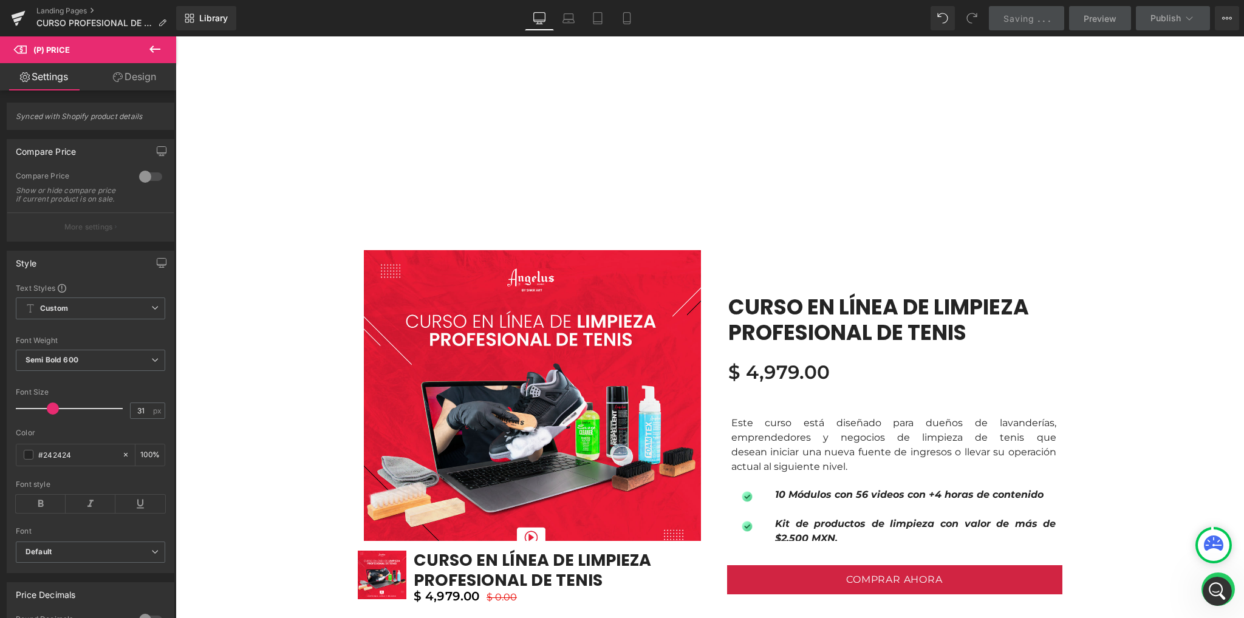
scroll to position [648, 0]
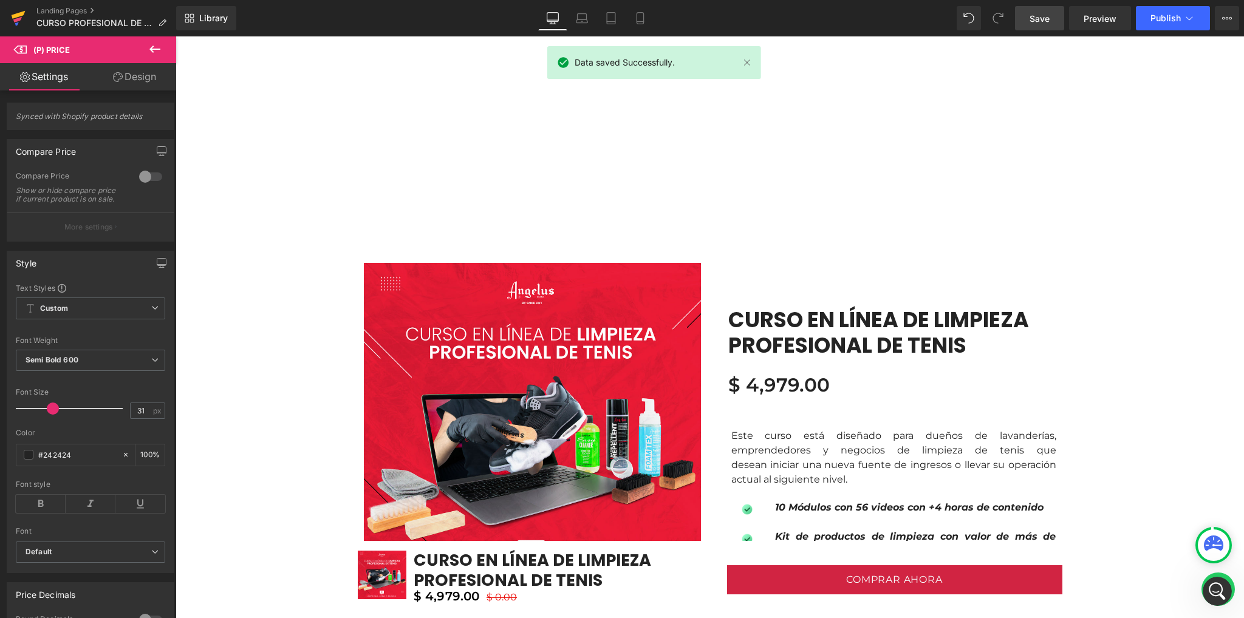
click at [21, 25] on icon at bounding box center [18, 18] width 15 height 30
